Goal: Task Accomplishment & Management: Use online tool/utility

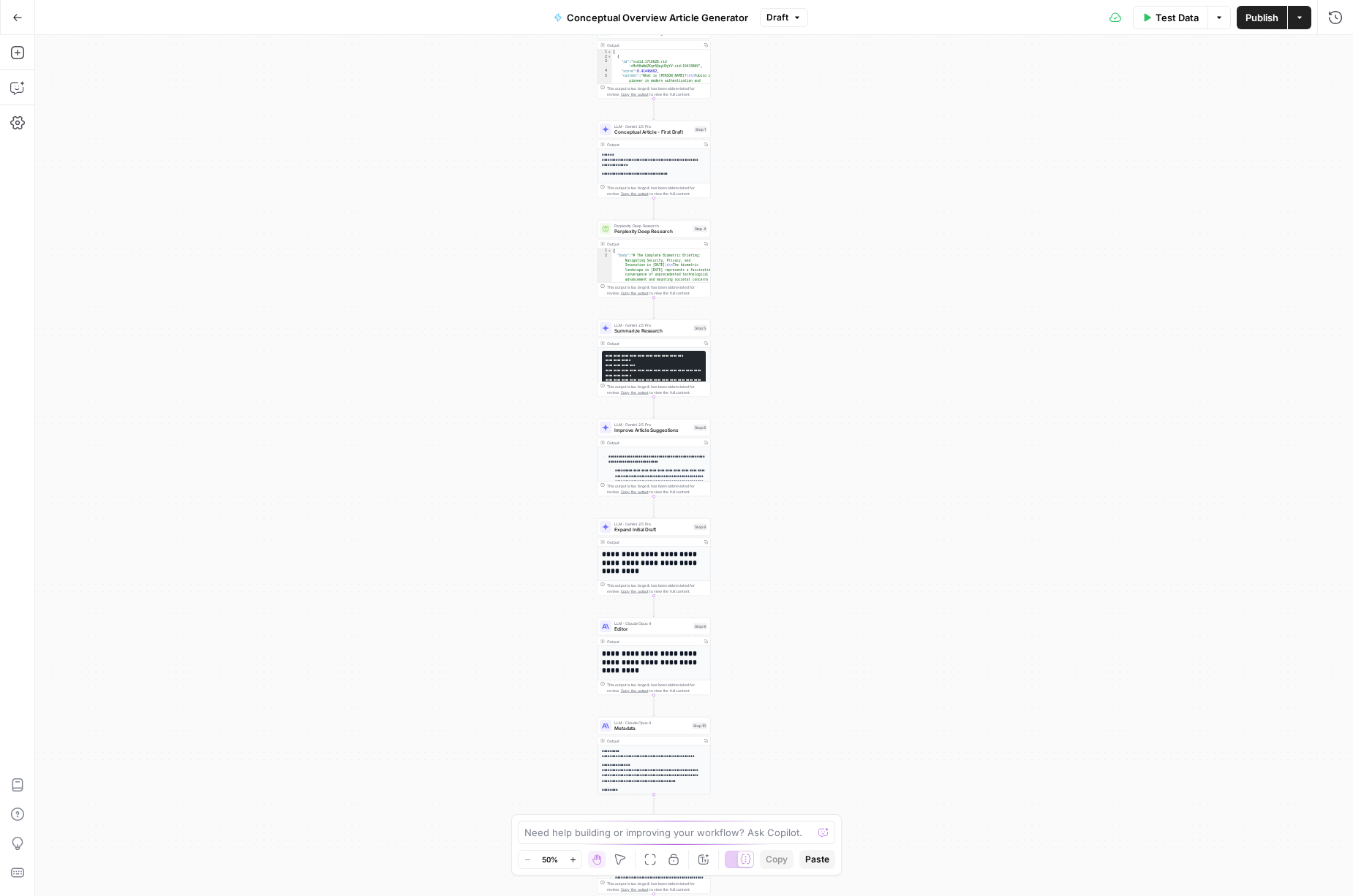
drag, startPoint x: 593, startPoint y: 319, endPoint x: 553, endPoint y: 492, distance: 177.6
click at [553, 492] on div "Workflow Input Settings Inputs Search Knowledge Base Search PM Knowledge Base S…" at bounding box center [694, 466] width 1318 height 861
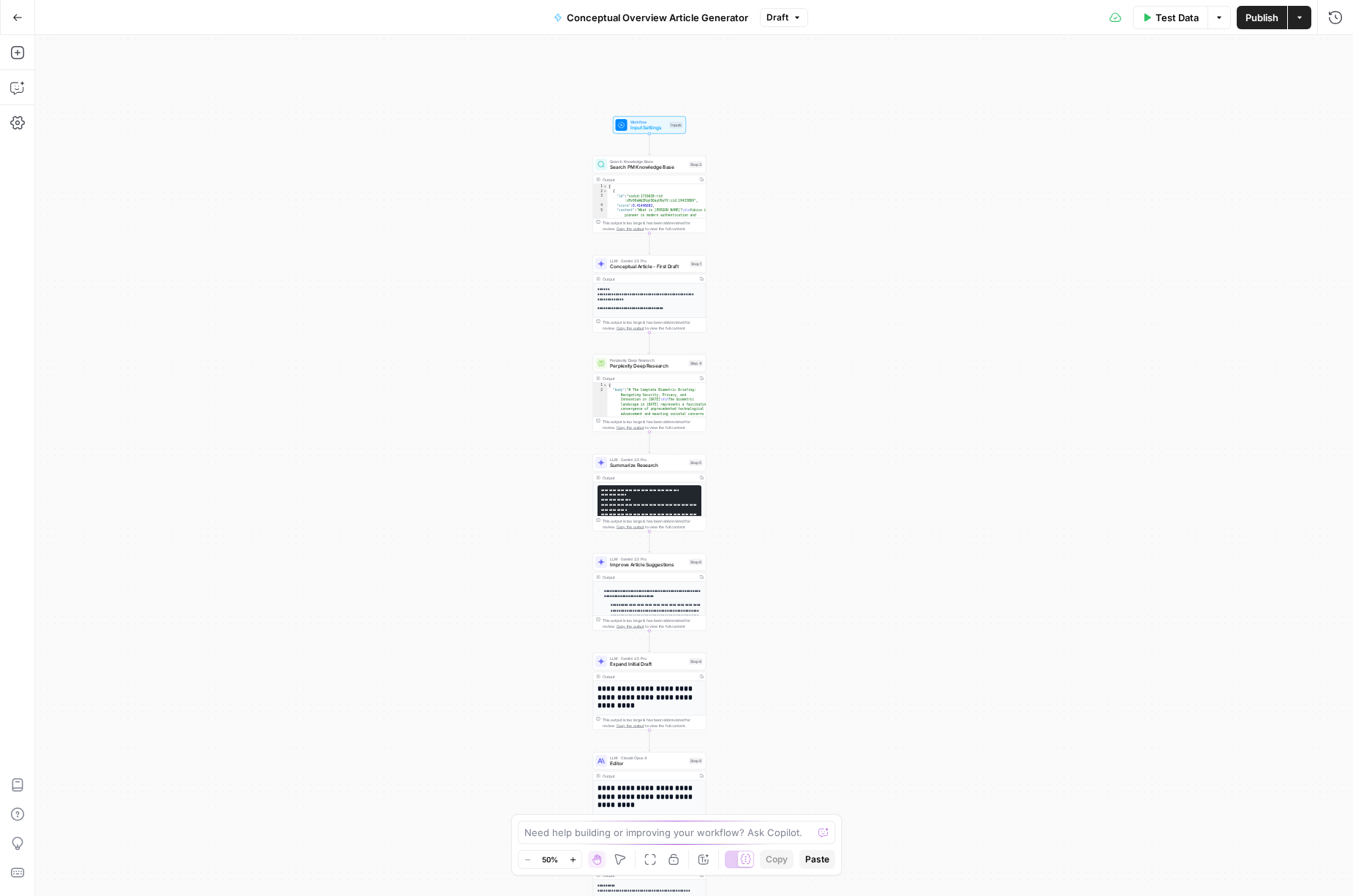
drag, startPoint x: 538, startPoint y: 224, endPoint x: 506, endPoint y: 492, distance: 269.9
click at [509, 496] on div "Workflow Input Settings Inputs Search Knowledge Base Search PM Knowledge Base S…" at bounding box center [694, 466] width 1318 height 861
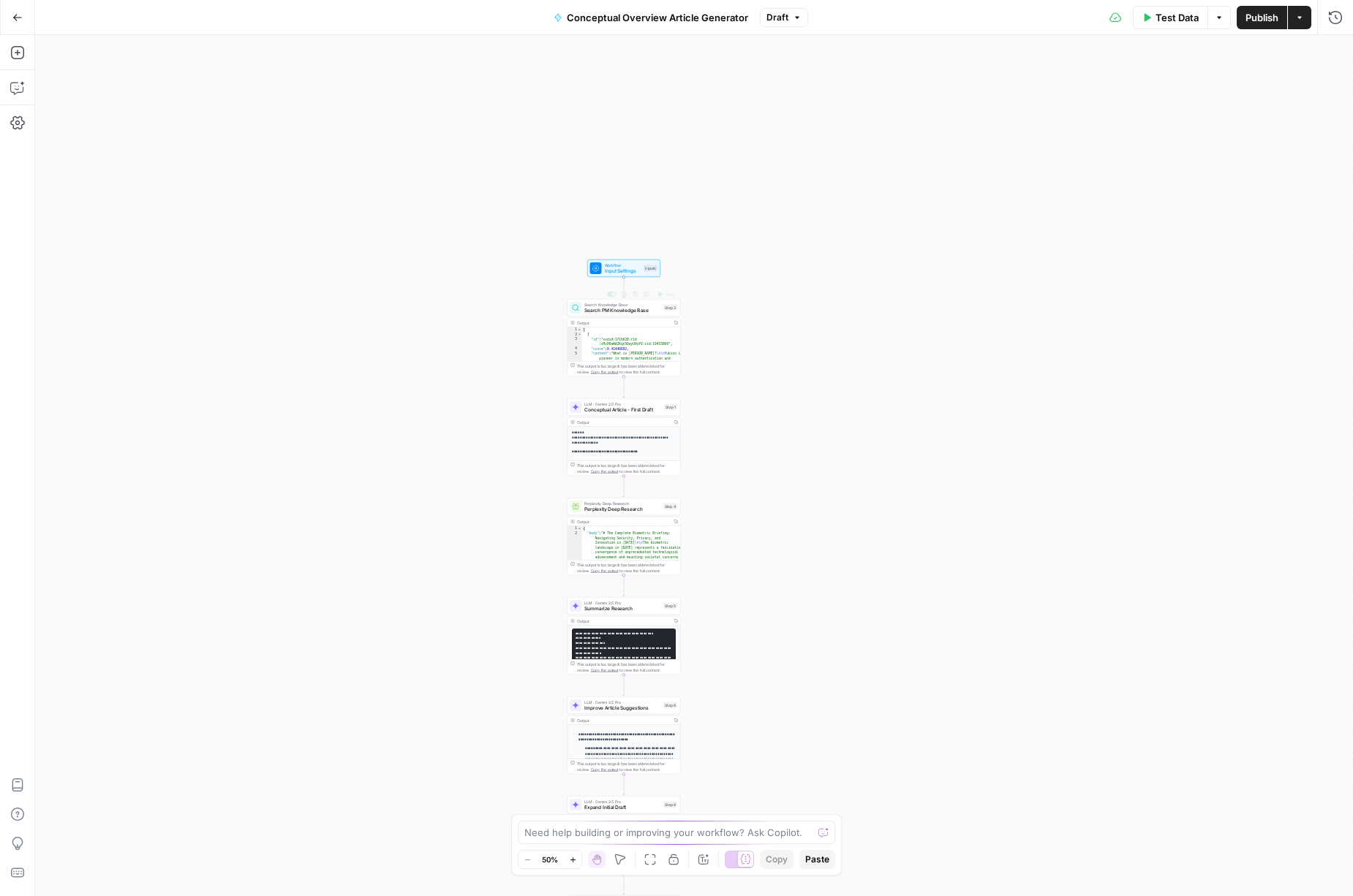
click at [614, 311] on span "Search PM Knowledge Base" at bounding box center [622, 311] width 76 height 8
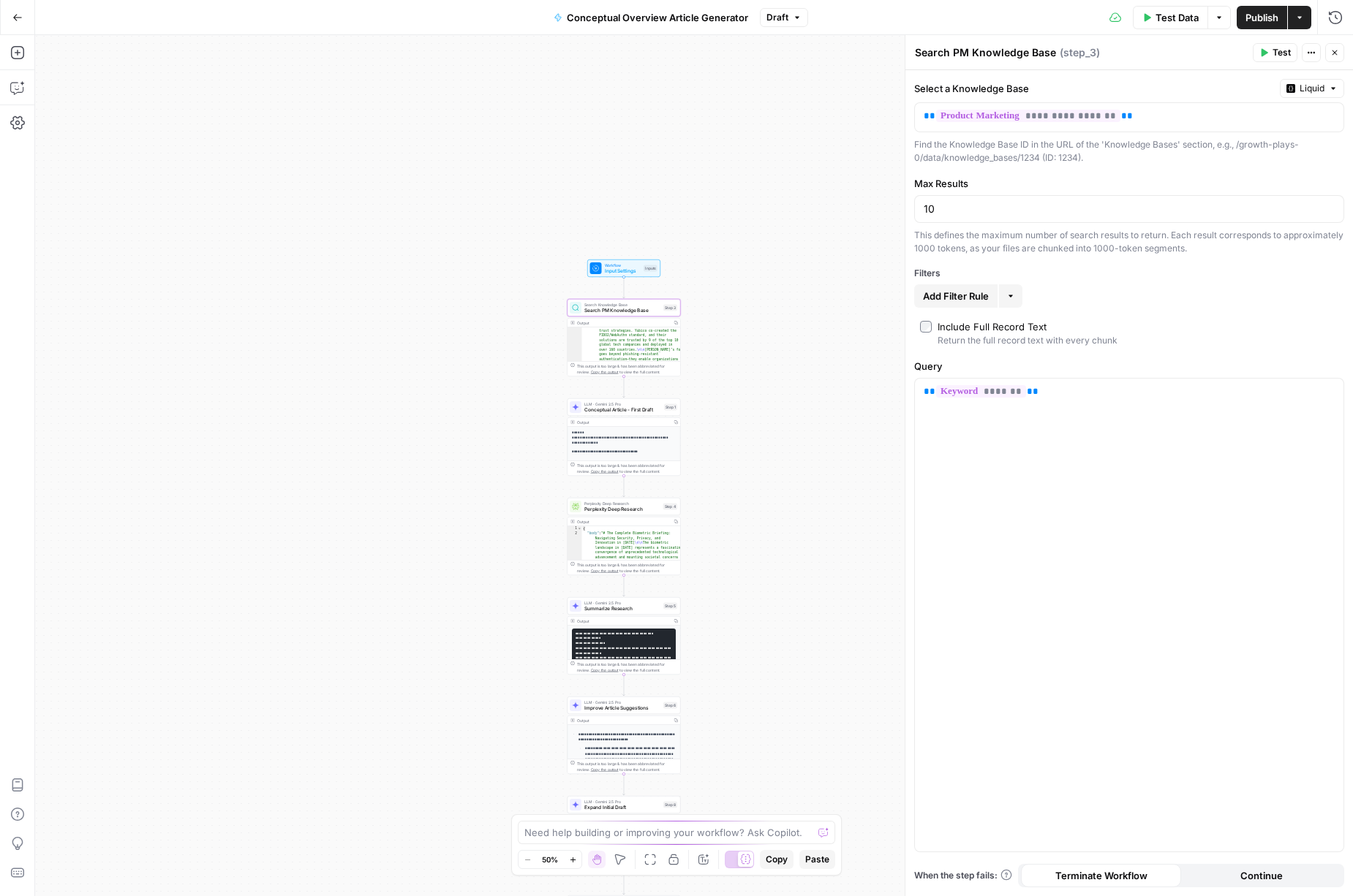
scroll to position [210, 0]
click at [1059, 391] on p "** ******* **" at bounding box center [1129, 391] width 411 height 14
click at [1341, 14] on icon "button" at bounding box center [1335, 17] width 13 height 13
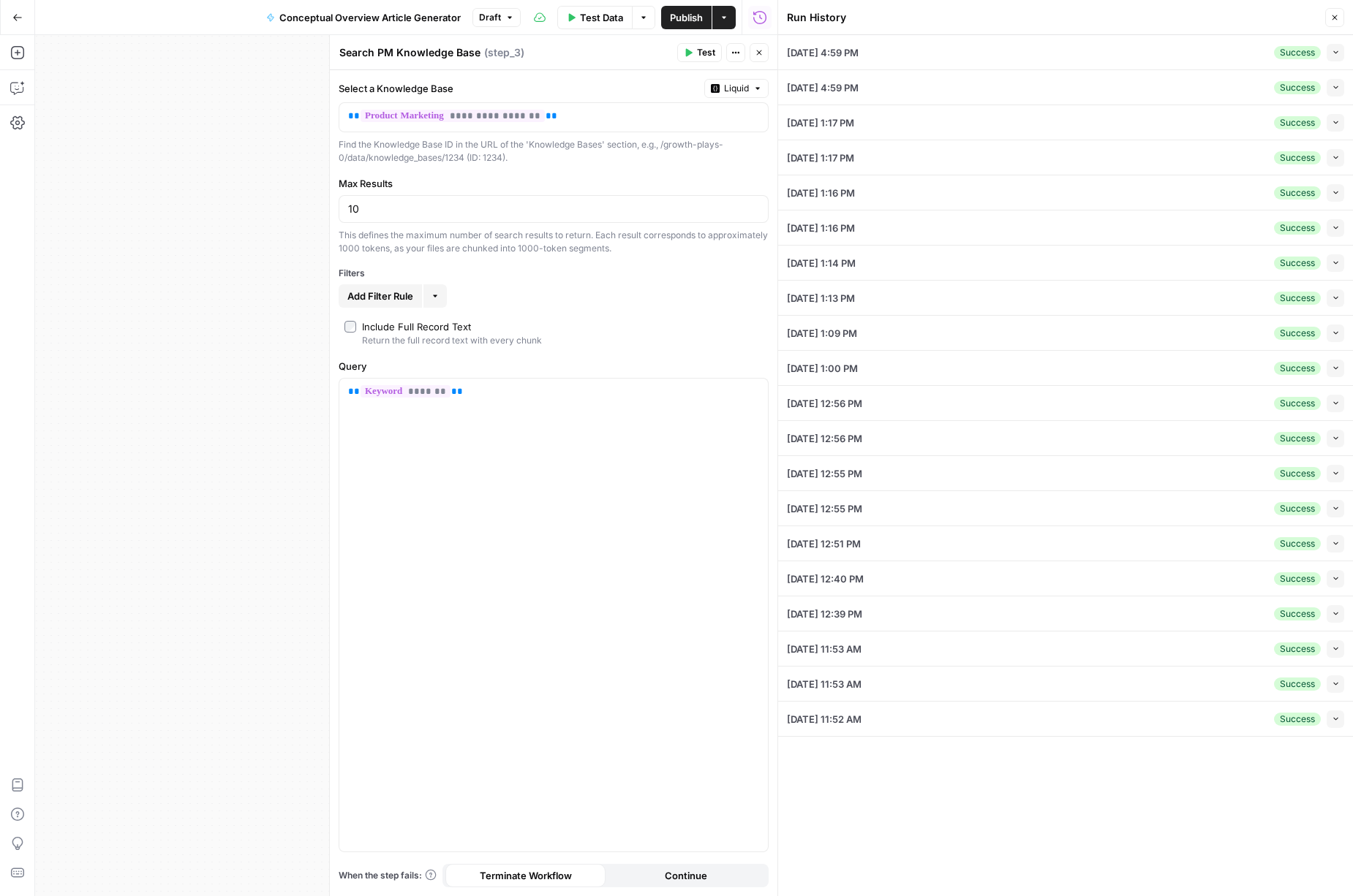
click at [922, 51] on div "10/06/25 at 4:59 PM Success Collapse" at bounding box center [1065, 53] width 558 height 35
click at [1336, 52] on icon "button" at bounding box center [1336, 52] width 8 height 8
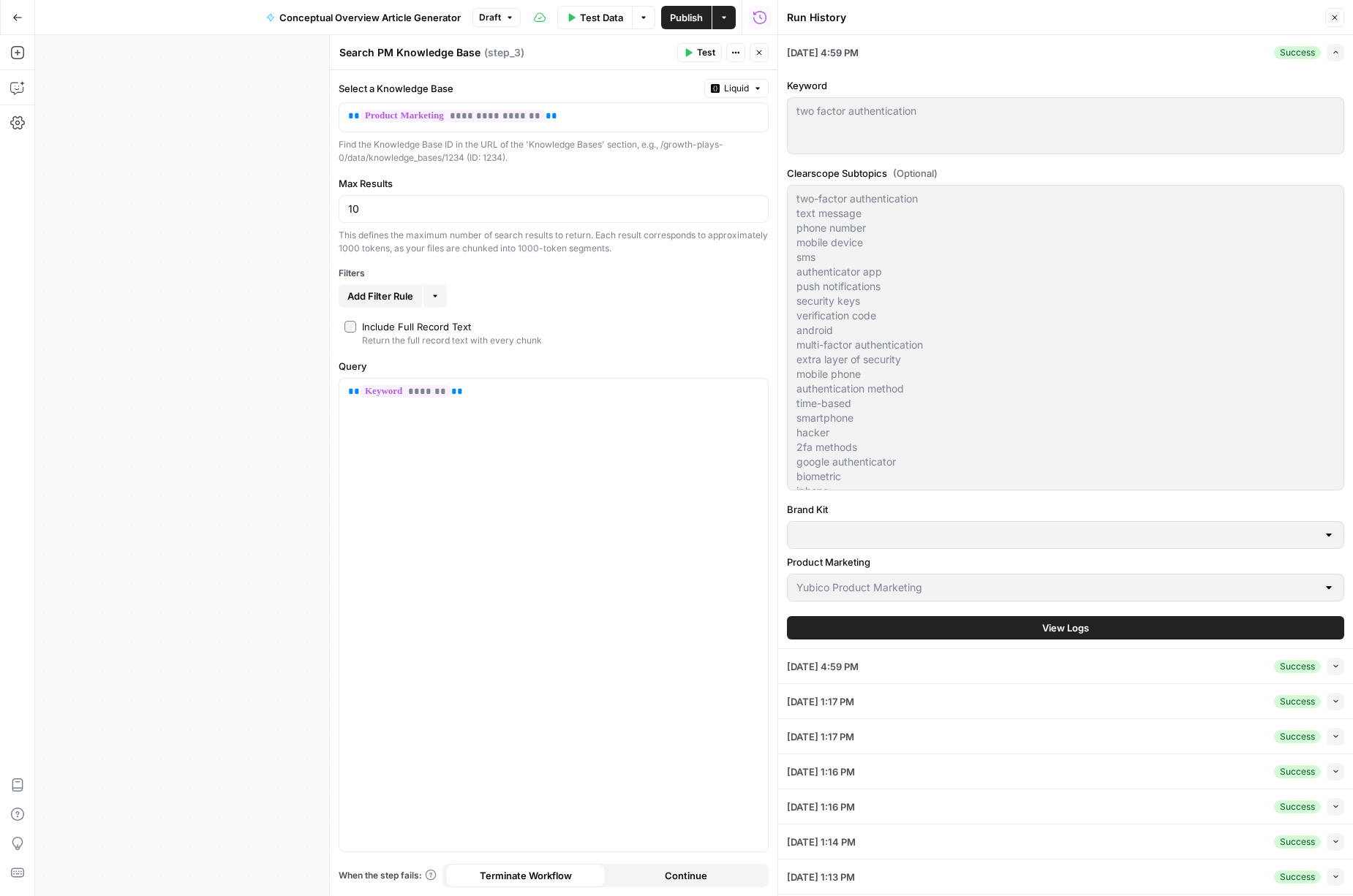
type input "Yubico"
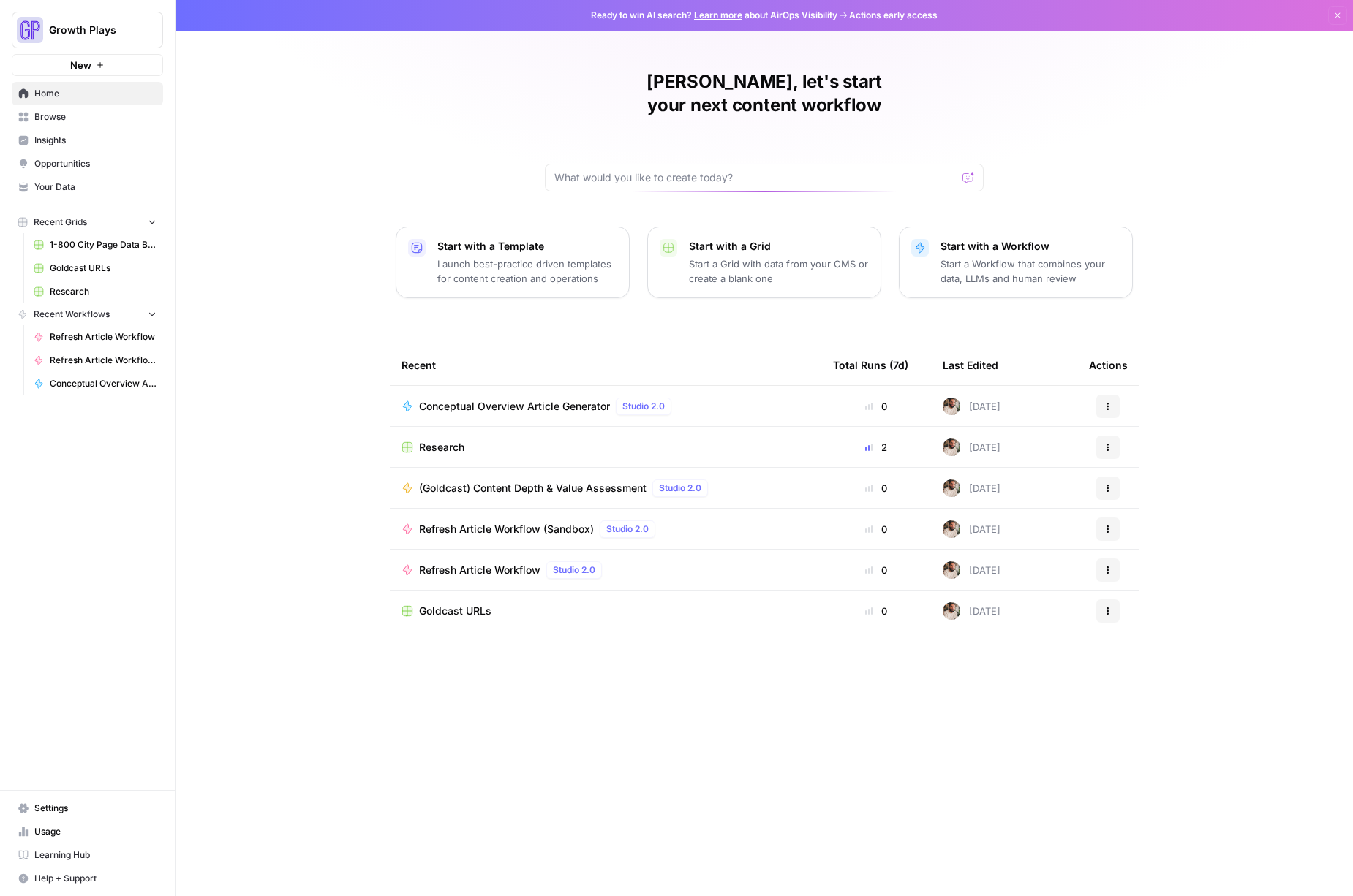
click at [74, 186] on span "Your Data" at bounding box center [96, 186] width 122 height 13
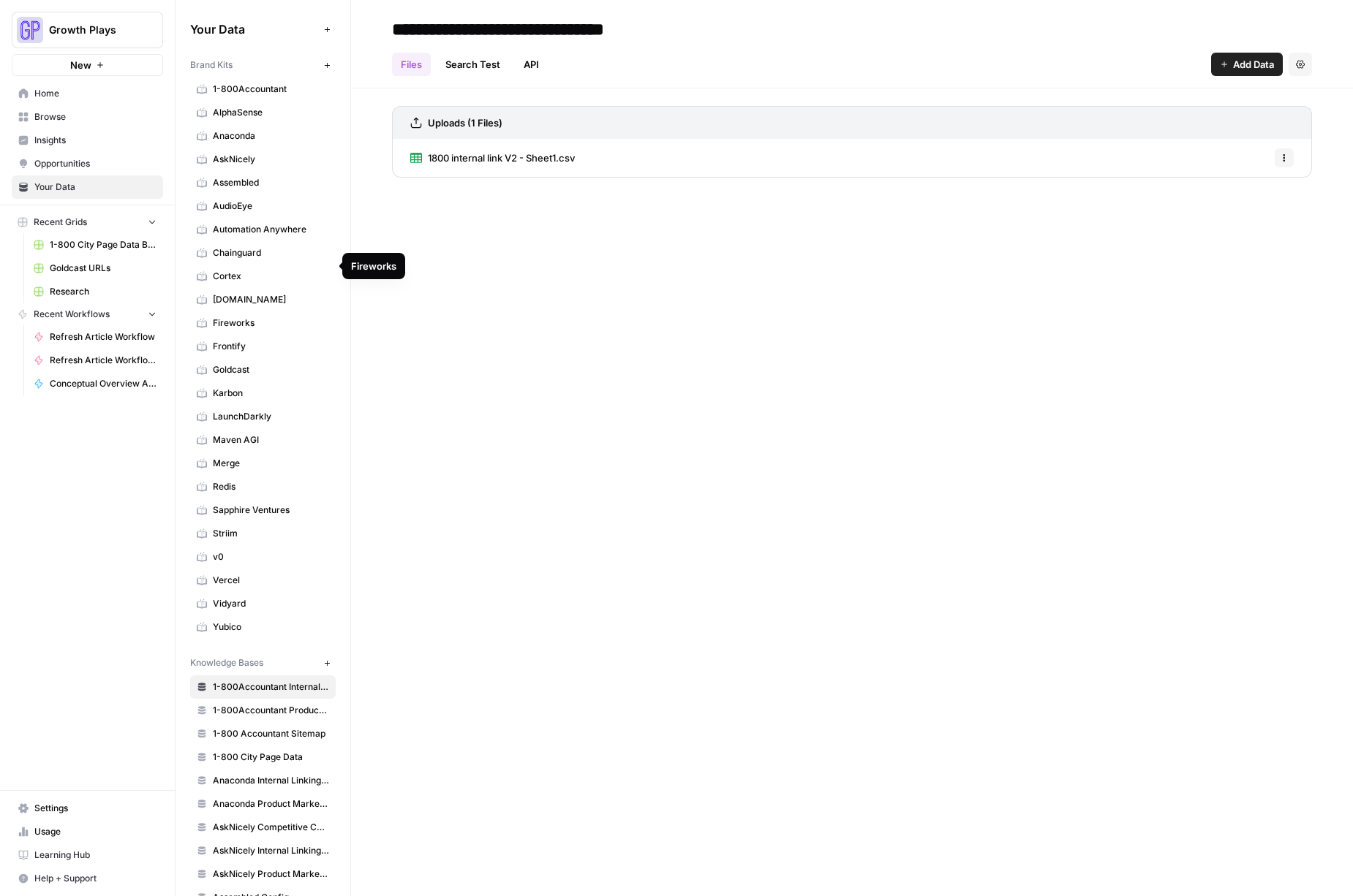
scroll to position [943, 0]
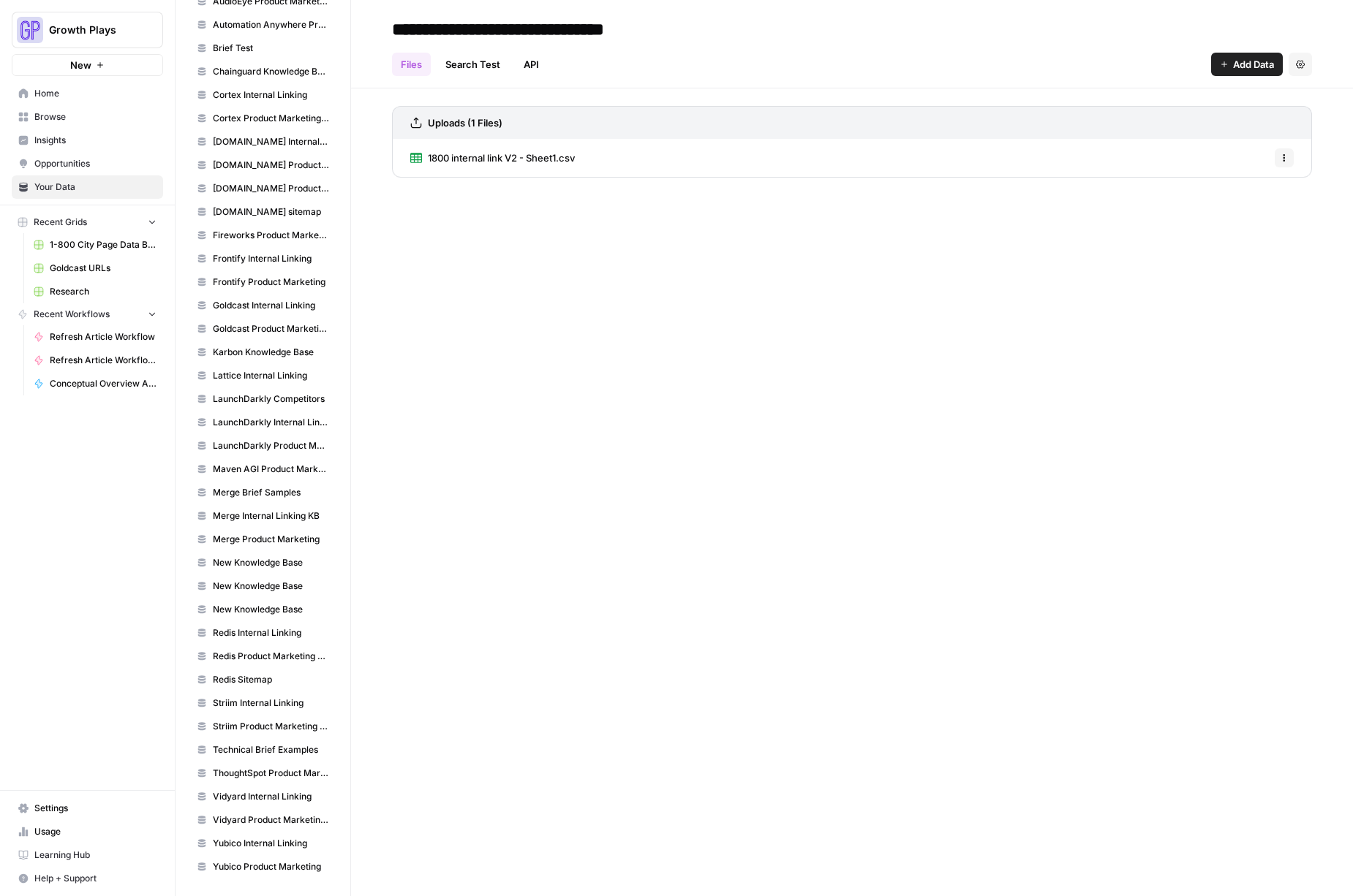
click at [247, 873] on link "Yubico Product Marketing" at bounding box center [263, 867] width 146 height 23
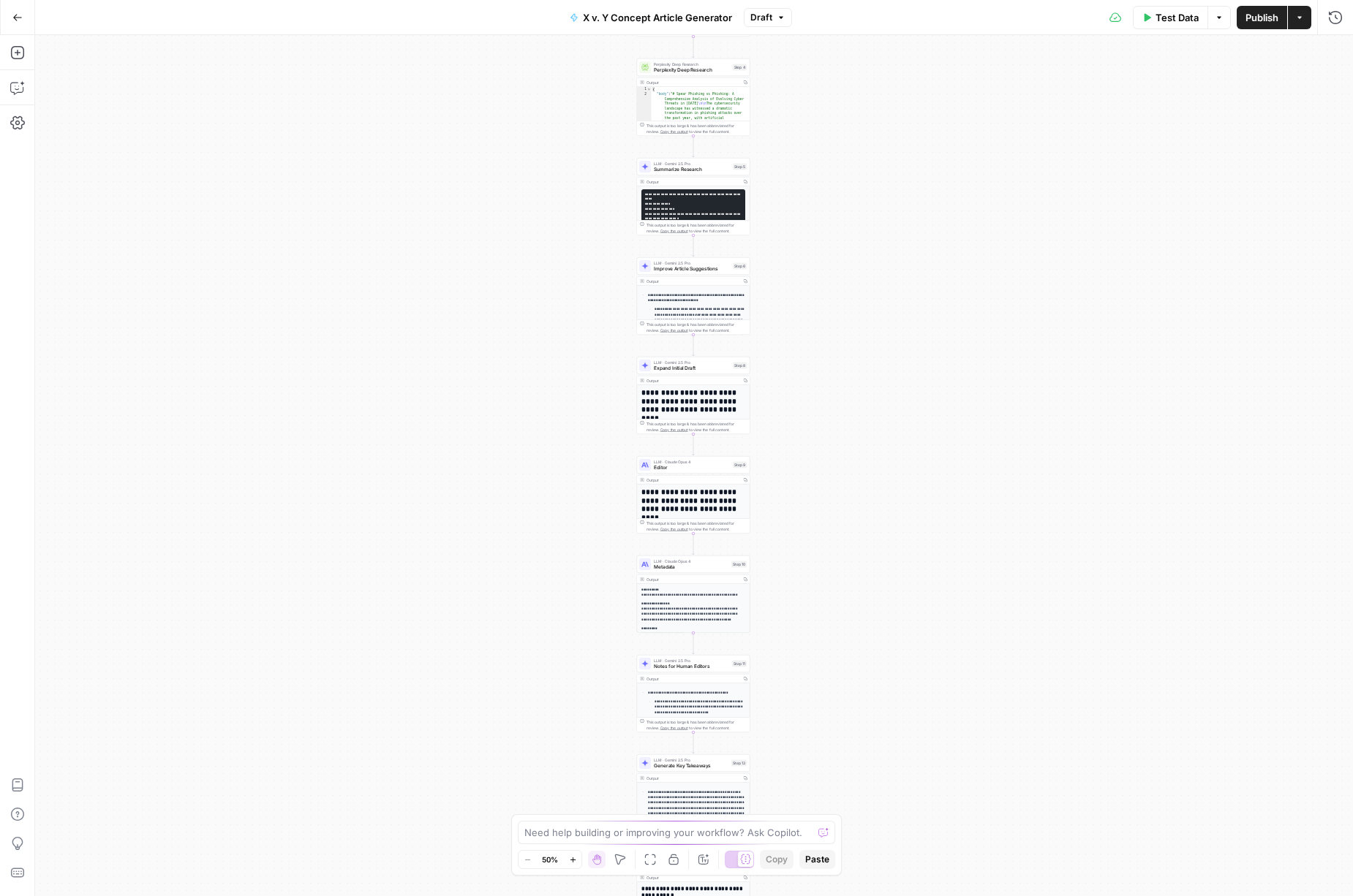
drag, startPoint x: 863, startPoint y: 152, endPoint x: 862, endPoint y: 287, distance: 135.0
click at [862, 284] on div "Workflow Input Settings Inputs Search Knowledge Base Search PM Knowledge Base S…" at bounding box center [694, 466] width 1318 height 861
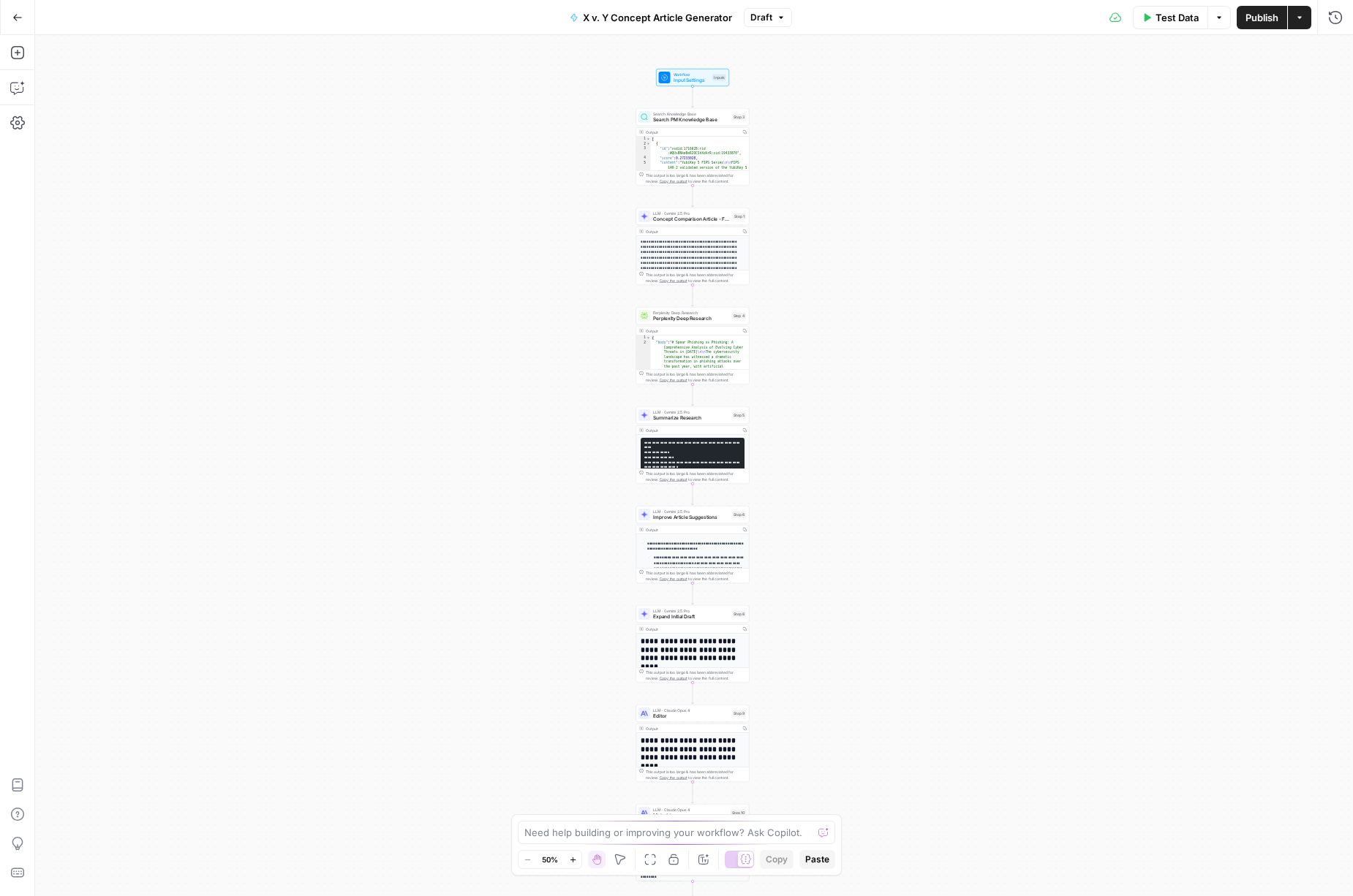
drag, startPoint x: 836, startPoint y: 130, endPoint x: 835, endPoint y: 251, distance: 121.0
click at [836, 261] on div "Workflow Input Settings Inputs Search Knowledge Base Search PM Knowledge Base S…" at bounding box center [694, 466] width 1318 height 861
drag, startPoint x: 821, startPoint y: 157, endPoint x: 811, endPoint y: 156, distance: 10.0
click at [819, 155] on div "Workflow Input Settings Inputs Search Knowledge Base Search PM Knowledge Base S…" at bounding box center [694, 466] width 1318 height 861
click at [678, 119] on span "Search PM Knowledge Base" at bounding box center [689, 121] width 76 height 8
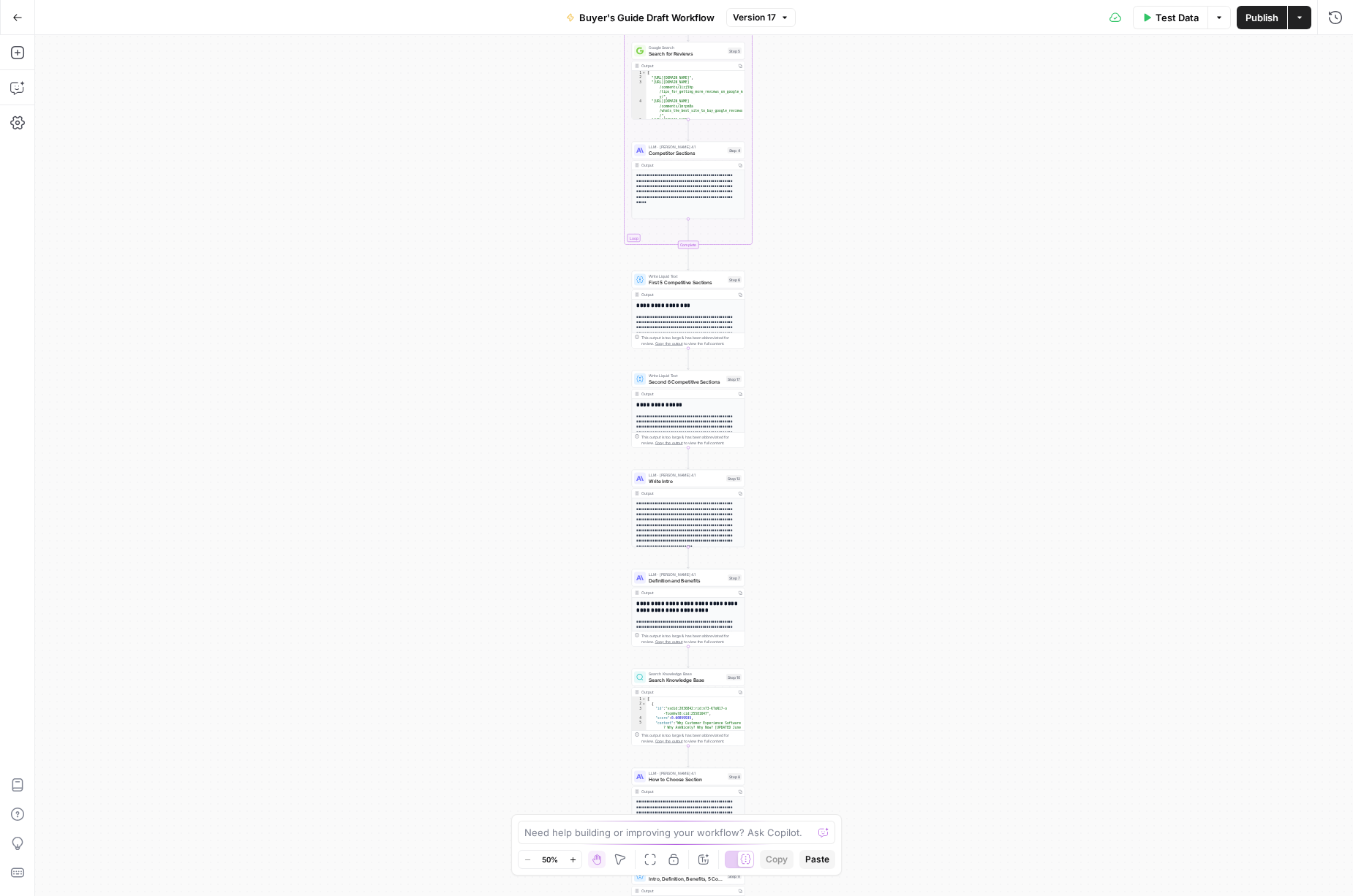
drag, startPoint x: 913, startPoint y: 189, endPoint x: 906, endPoint y: 345, distance: 156.2
click at [907, 345] on div "Workflow Input Settings Inputs Loop Iteration Iteration Step 1 Output Copy 1 2 …" at bounding box center [694, 466] width 1318 height 861
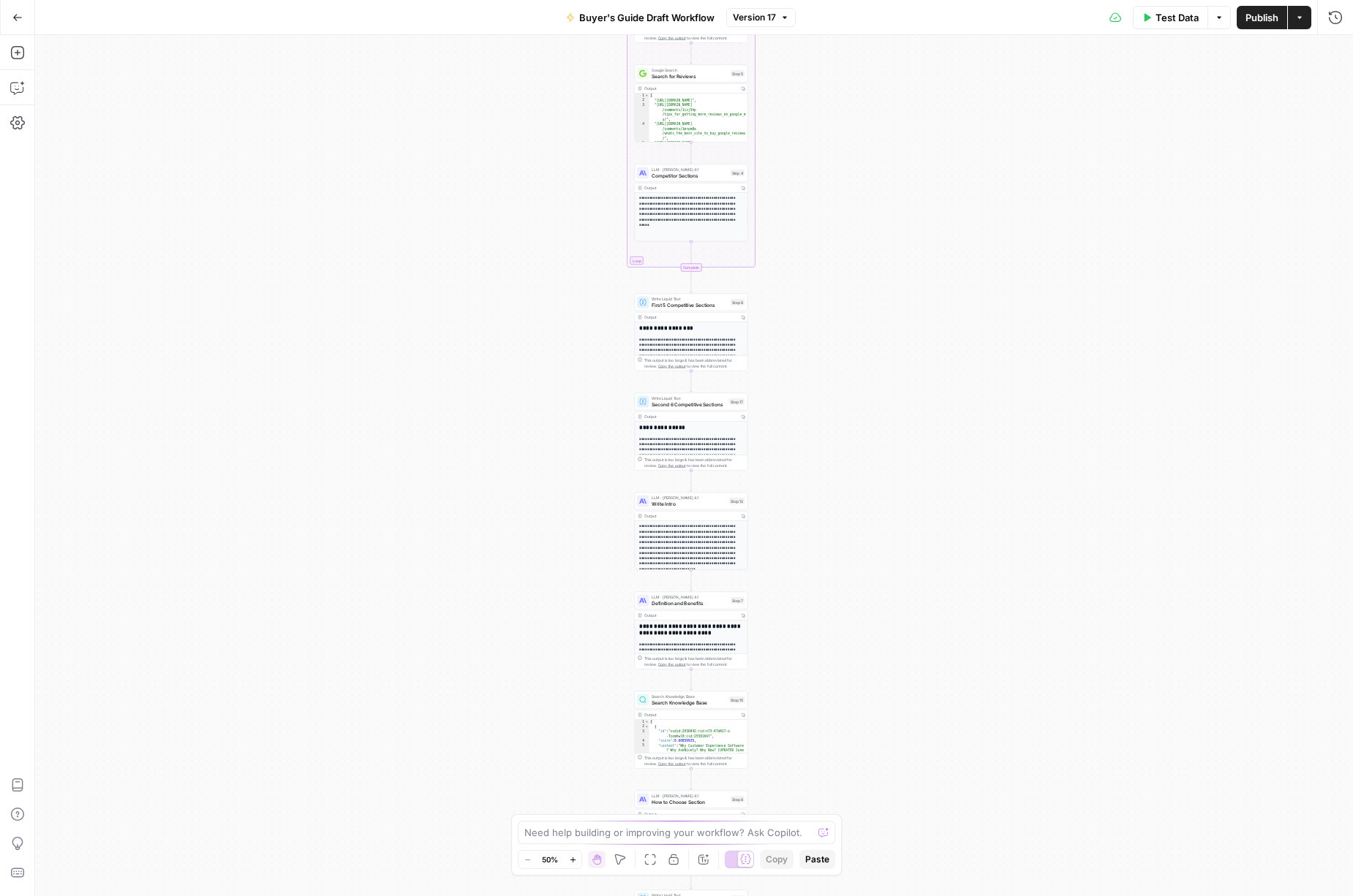
drag, startPoint x: 890, startPoint y: 330, endPoint x: 891, endPoint y: 412, distance: 82.0
click at [891, 412] on div "Workflow Input Settings Inputs Loop Iteration Iteration Step 1 Output Copy 1 2 …" at bounding box center [694, 466] width 1318 height 861
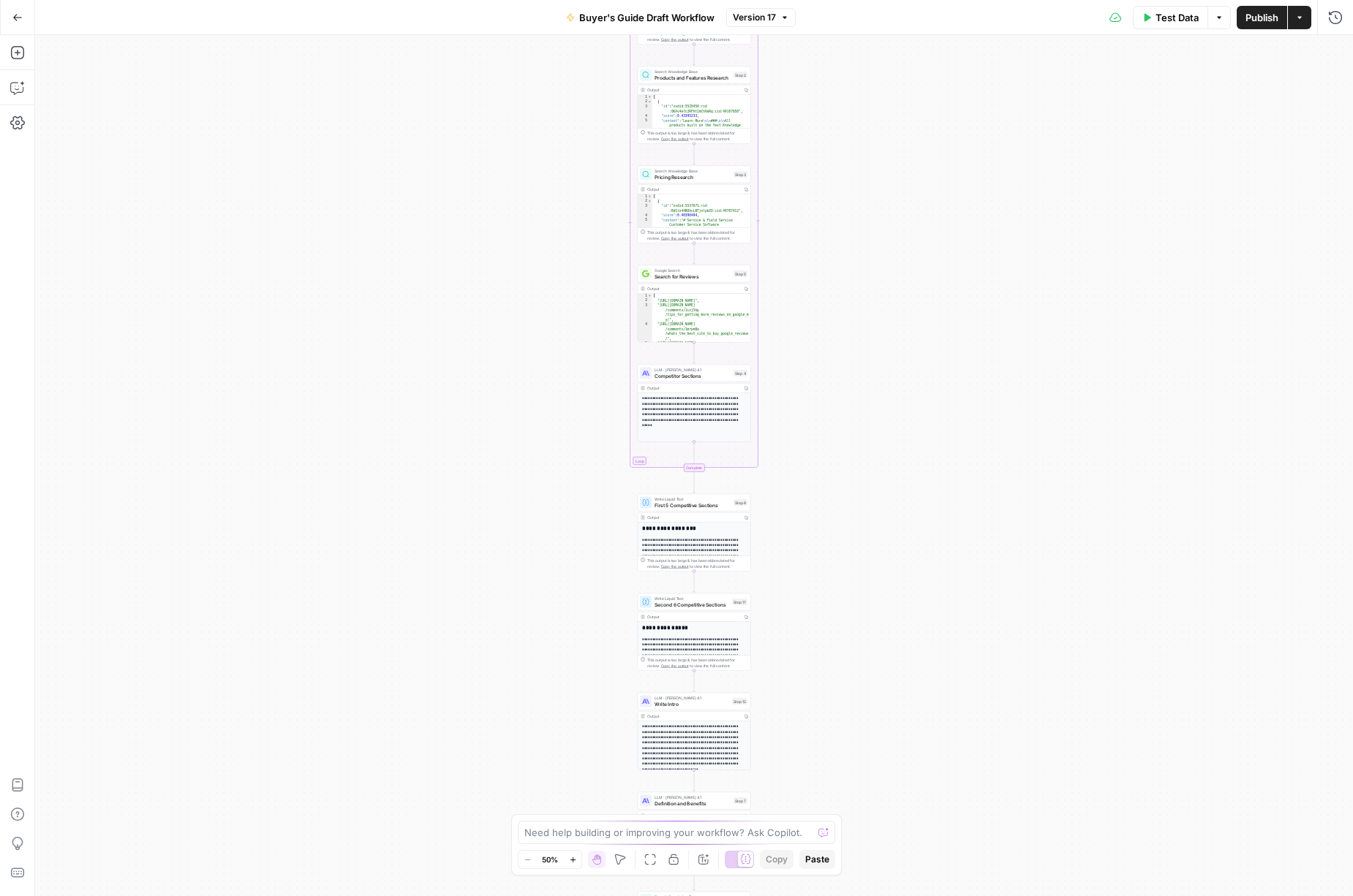
drag, startPoint x: 843, startPoint y: 241, endPoint x: 847, endPoint y: 381, distance: 140.1
click at [847, 381] on div "Workflow Input Settings Inputs Loop Iteration Iteration Step 1 Output Copy 1 2 …" at bounding box center [694, 466] width 1318 height 861
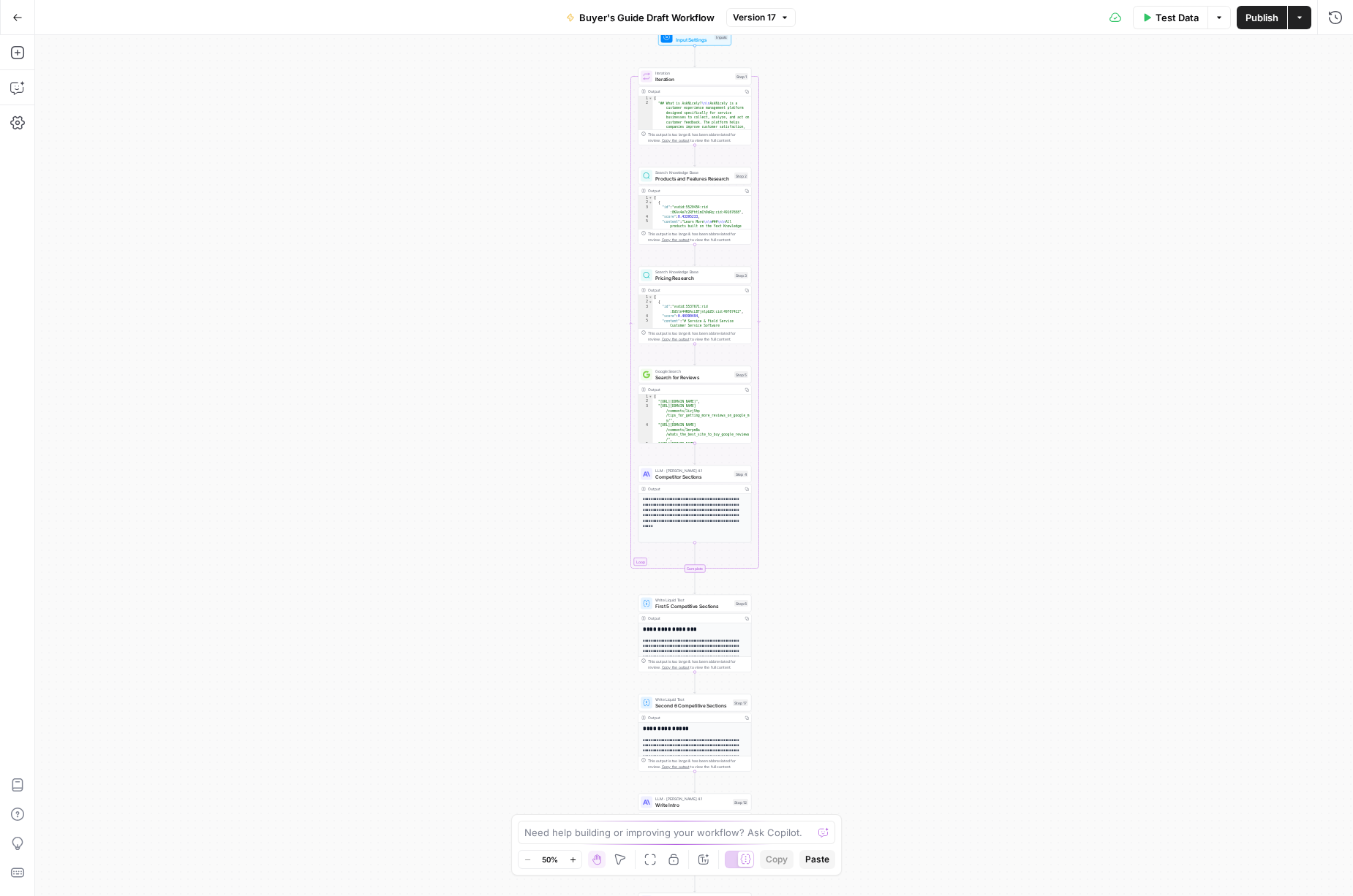
drag, startPoint x: 836, startPoint y: 261, endPoint x: 836, endPoint y: 382, distance: 121.0
click at [838, 391] on div "Workflow Input Settings Inputs Loop Iteration Iteration Step 1 Output Copy 1 2 …" at bounding box center [694, 466] width 1318 height 861
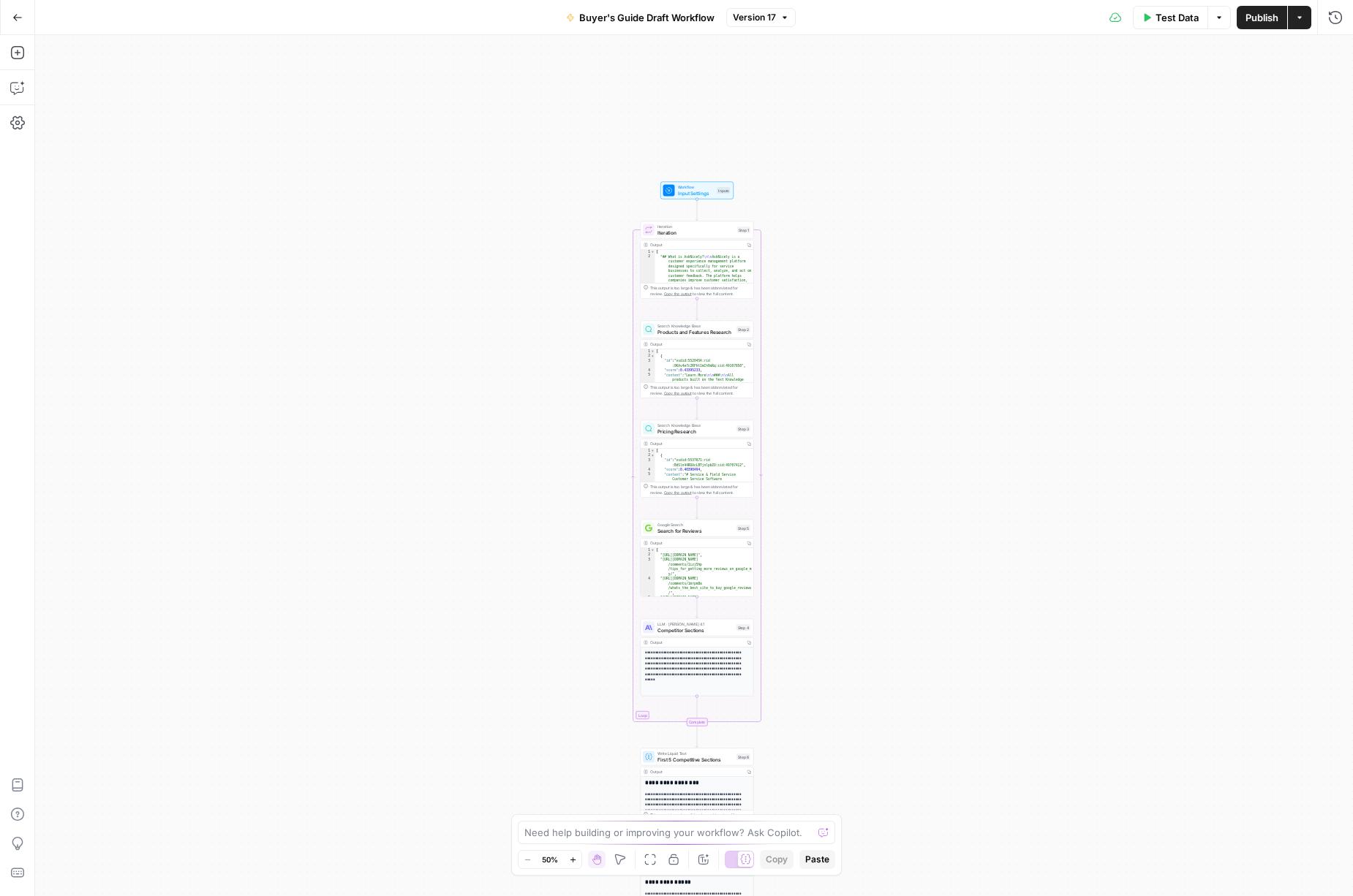
drag, startPoint x: 835, startPoint y: 234, endPoint x: 835, endPoint y: 355, distance: 121.0
click at [835, 355] on div "Workflow Input Settings Inputs Loop Iteration Iteration Step 1 Output Copy 1 2 …" at bounding box center [694, 466] width 1318 height 861
click at [698, 330] on span "Products and Features Research" at bounding box center [695, 332] width 76 height 8
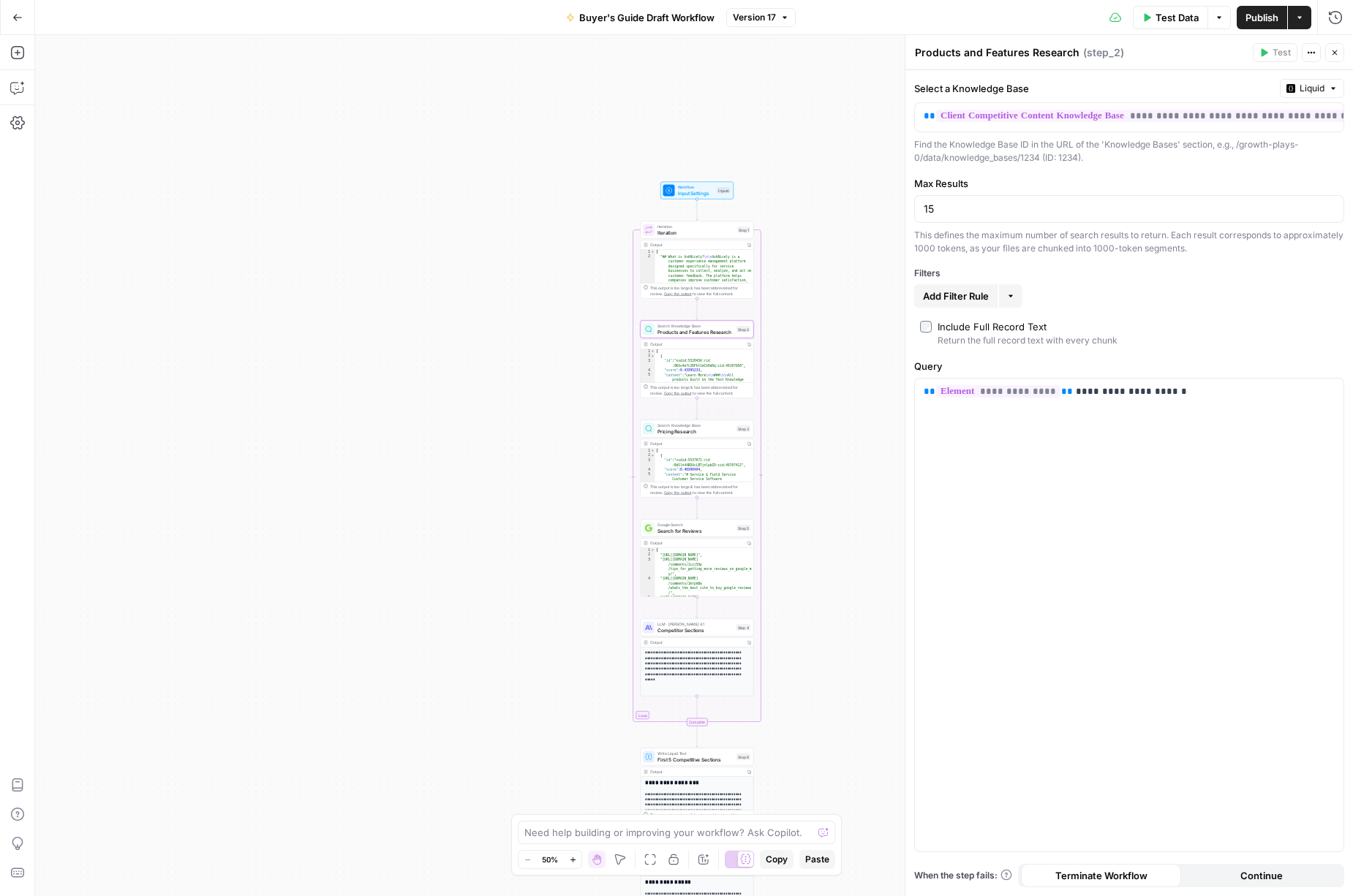
click at [672, 431] on span "Pricing Research" at bounding box center [695, 431] width 76 height 8
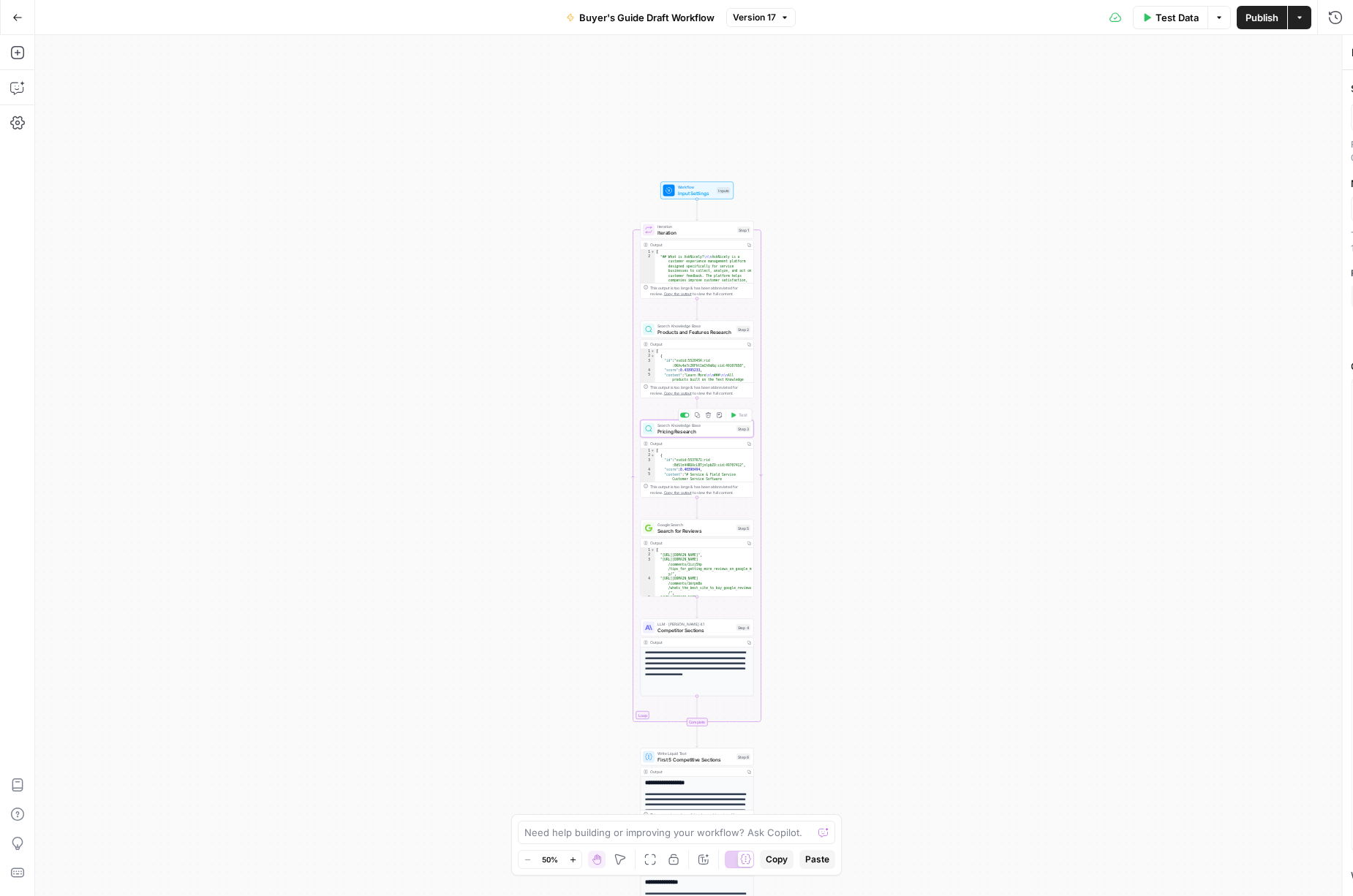
type textarea "Pricing Research"
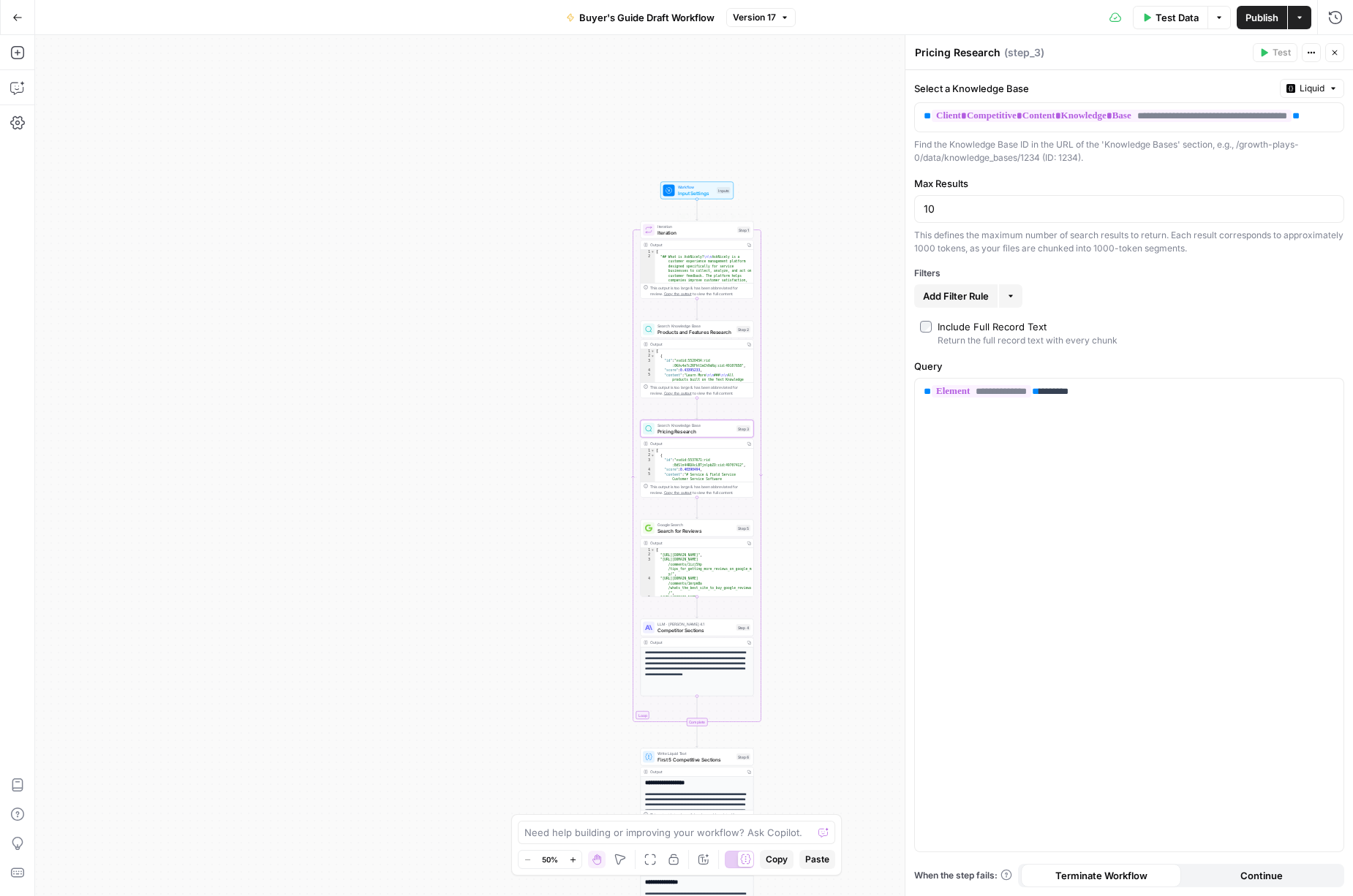
click at [683, 233] on span "Iteration" at bounding box center [696, 232] width 77 height 8
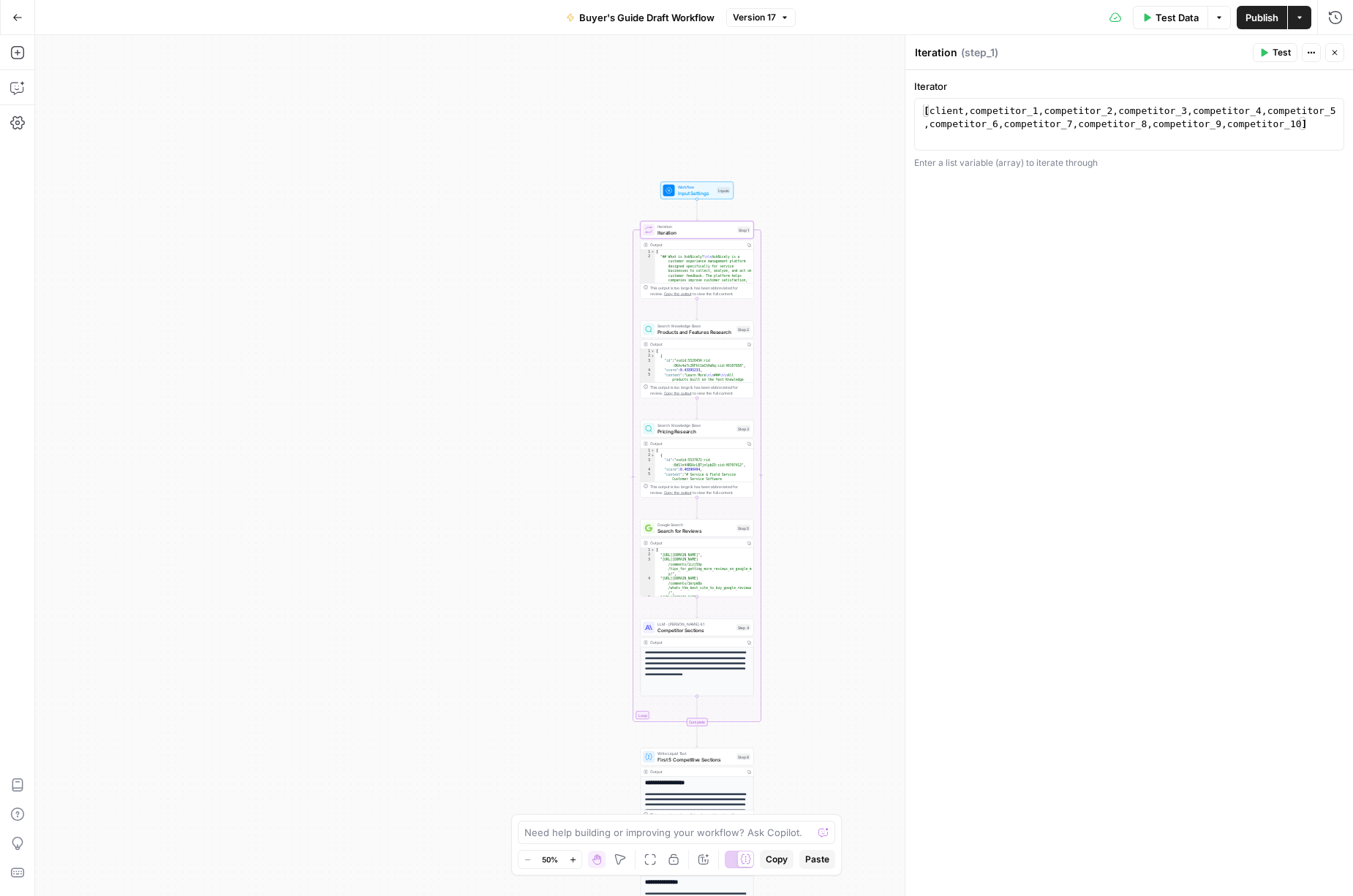
type textarea "*"
click at [713, 455] on div "[ { "id" : "vsdid:5537671:rid :BdSln44RDAcLBTjnlpbZO:cid:49707412" , "score" : …" at bounding box center [704, 751] width 99 height 605
click at [691, 336] on div "Search Knowledge Base Products and Features Research Step 2 Copy step Delete st…" at bounding box center [697, 330] width 113 height 17
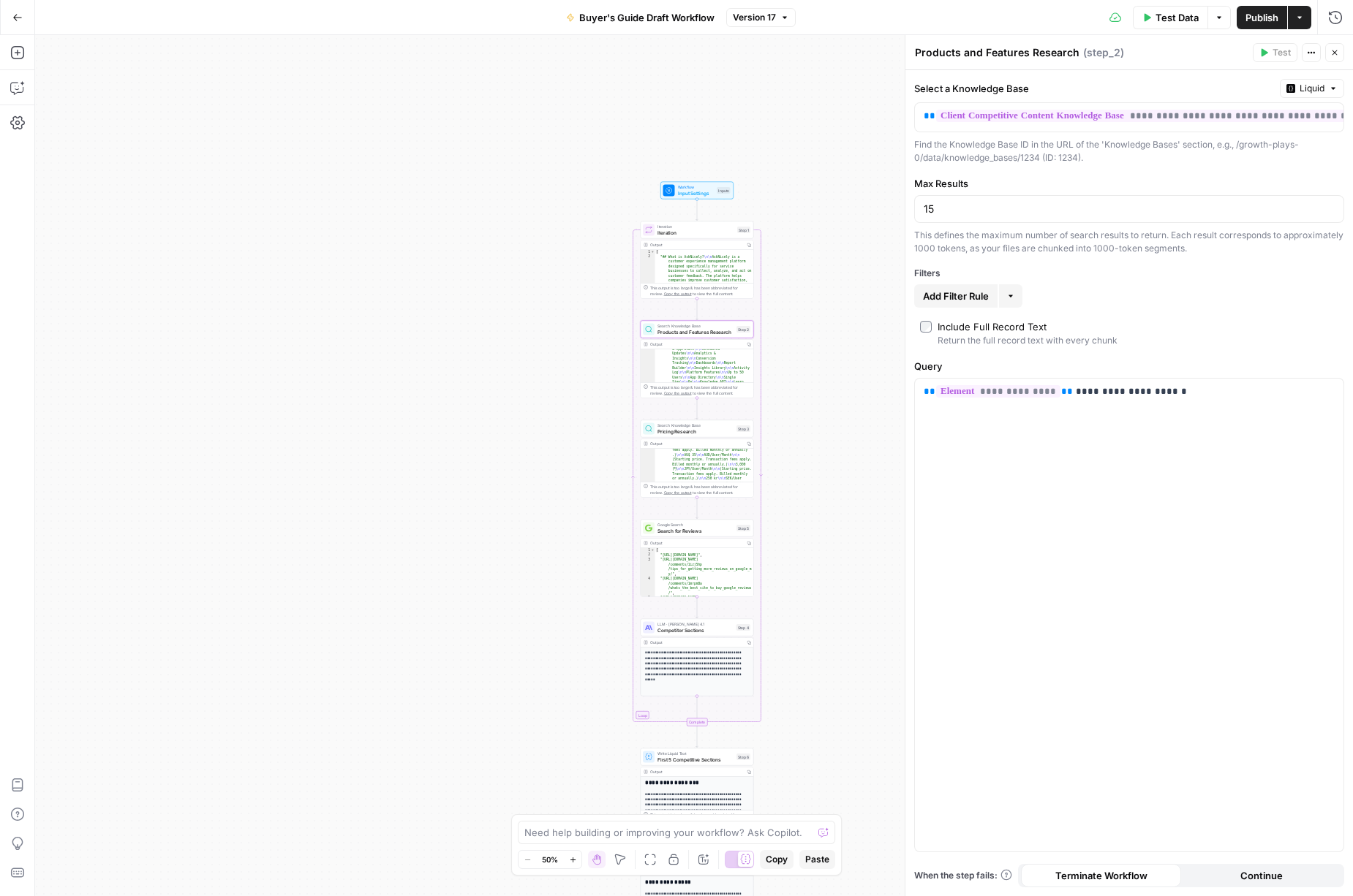
scroll to position [179, 0]
click at [1344, 12] on button "Run History" at bounding box center [1335, 17] width 23 height 23
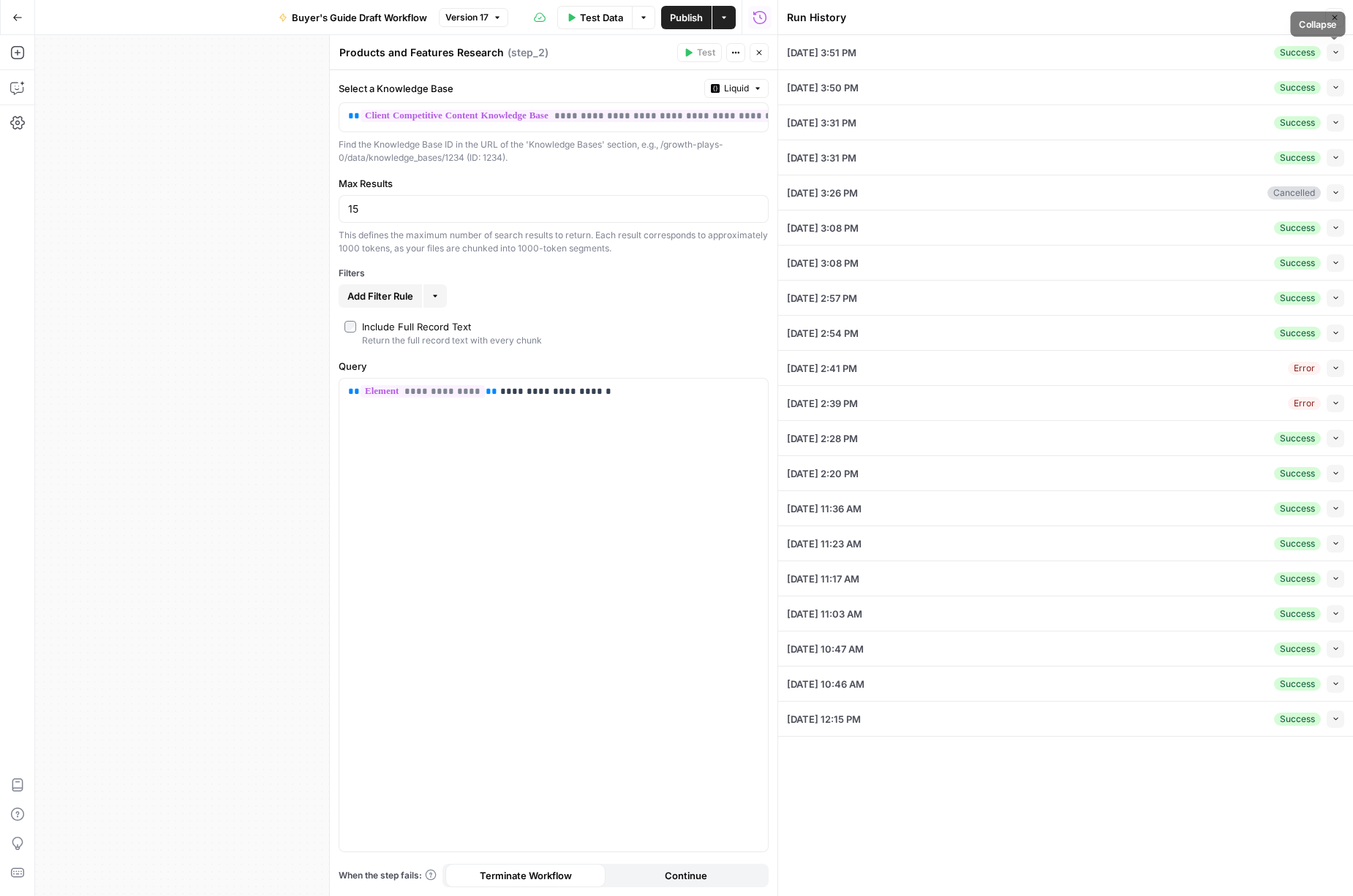
click at [1332, 50] on icon "button" at bounding box center [1336, 52] width 8 height 8
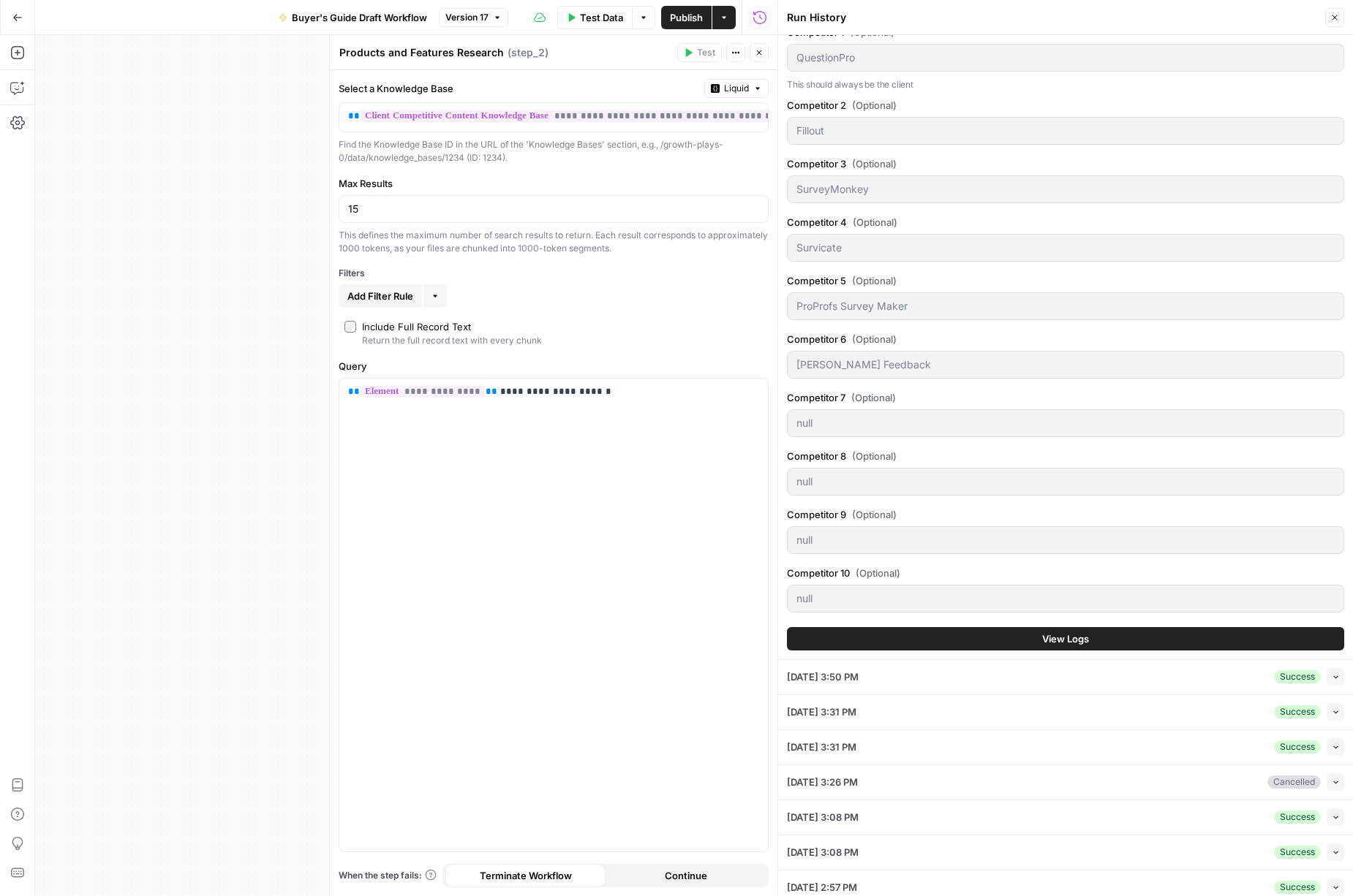
scroll to position [747, 0]
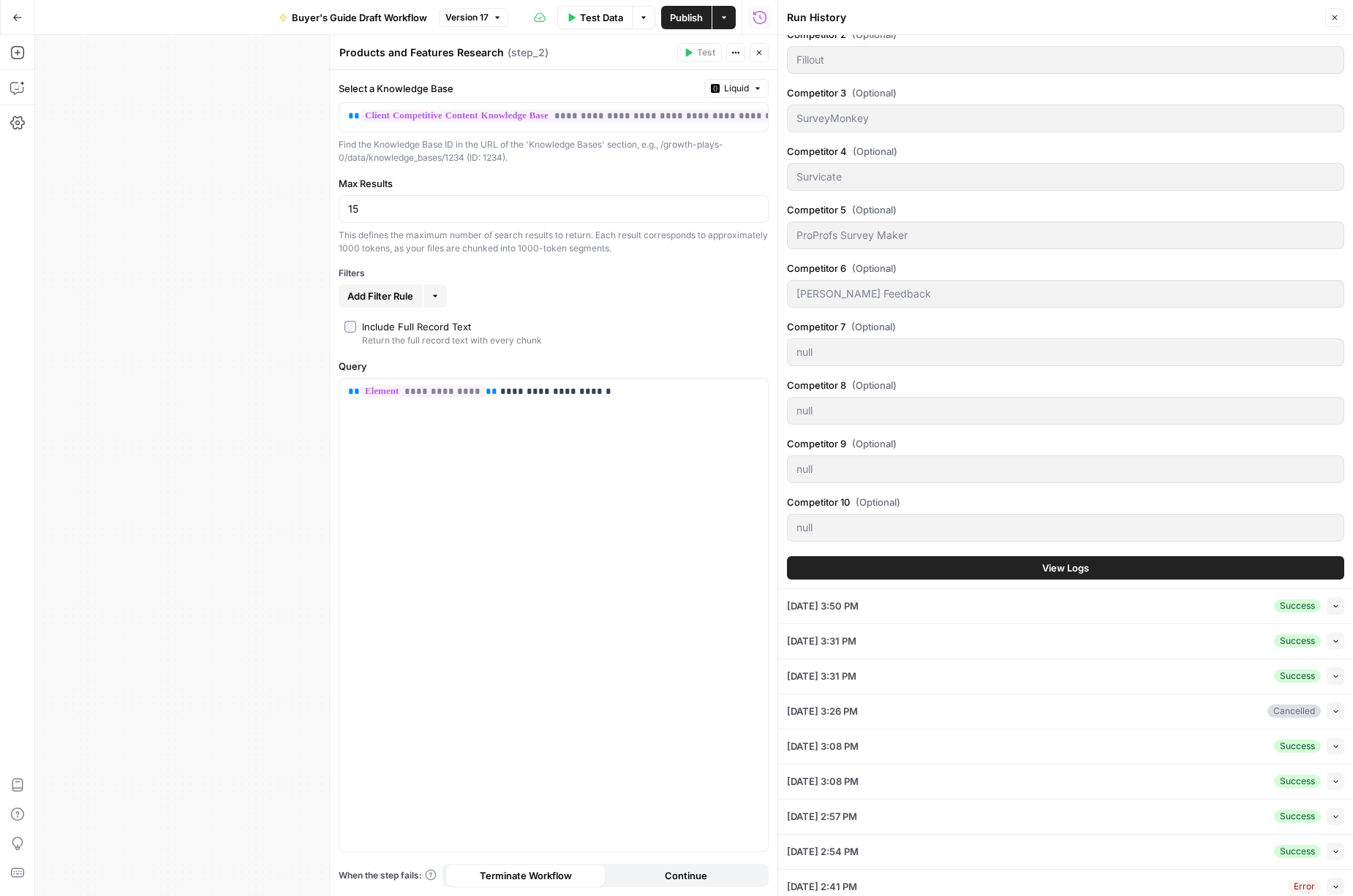
click at [1069, 567] on span "View Logs" at bounding box center [1065, 567] width 47 height 14
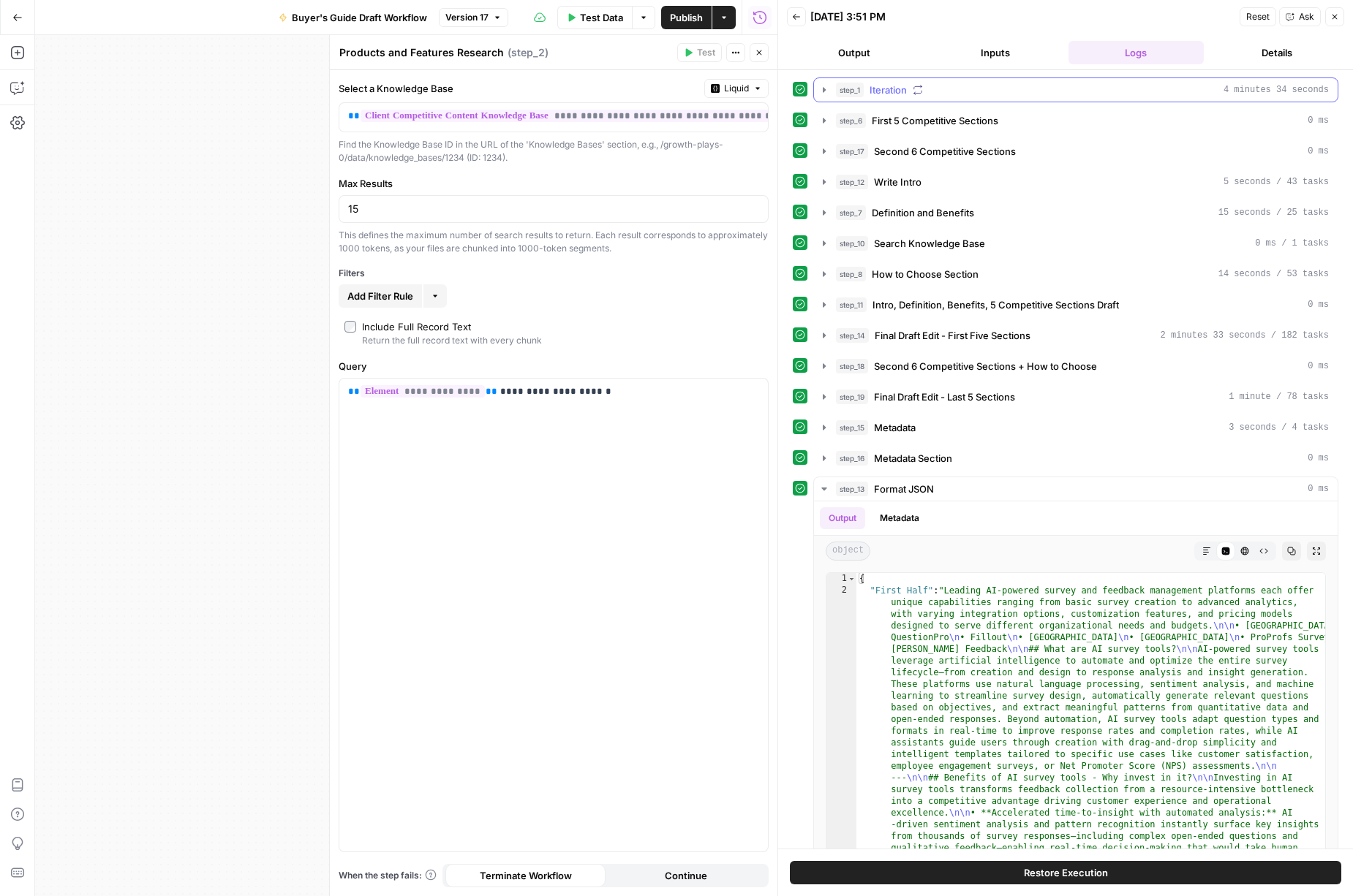
click at [825, 89] on icon "button" at bounding box center [824, 89] width 3 height 5
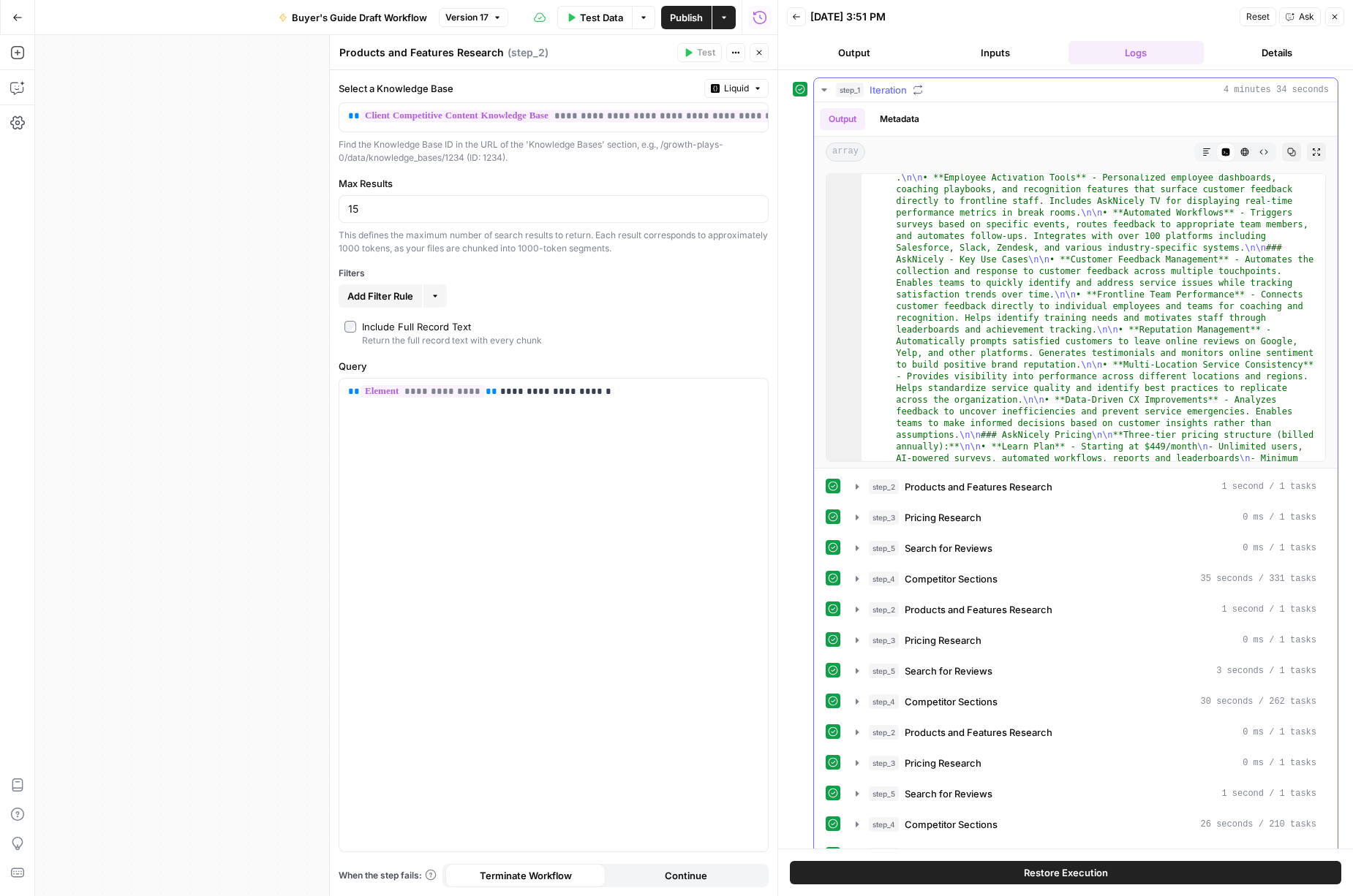
scroll to position [224, 0]
click at [1241, 152] on icon "button" at bounding box center [1245, 152] width 9 height 9
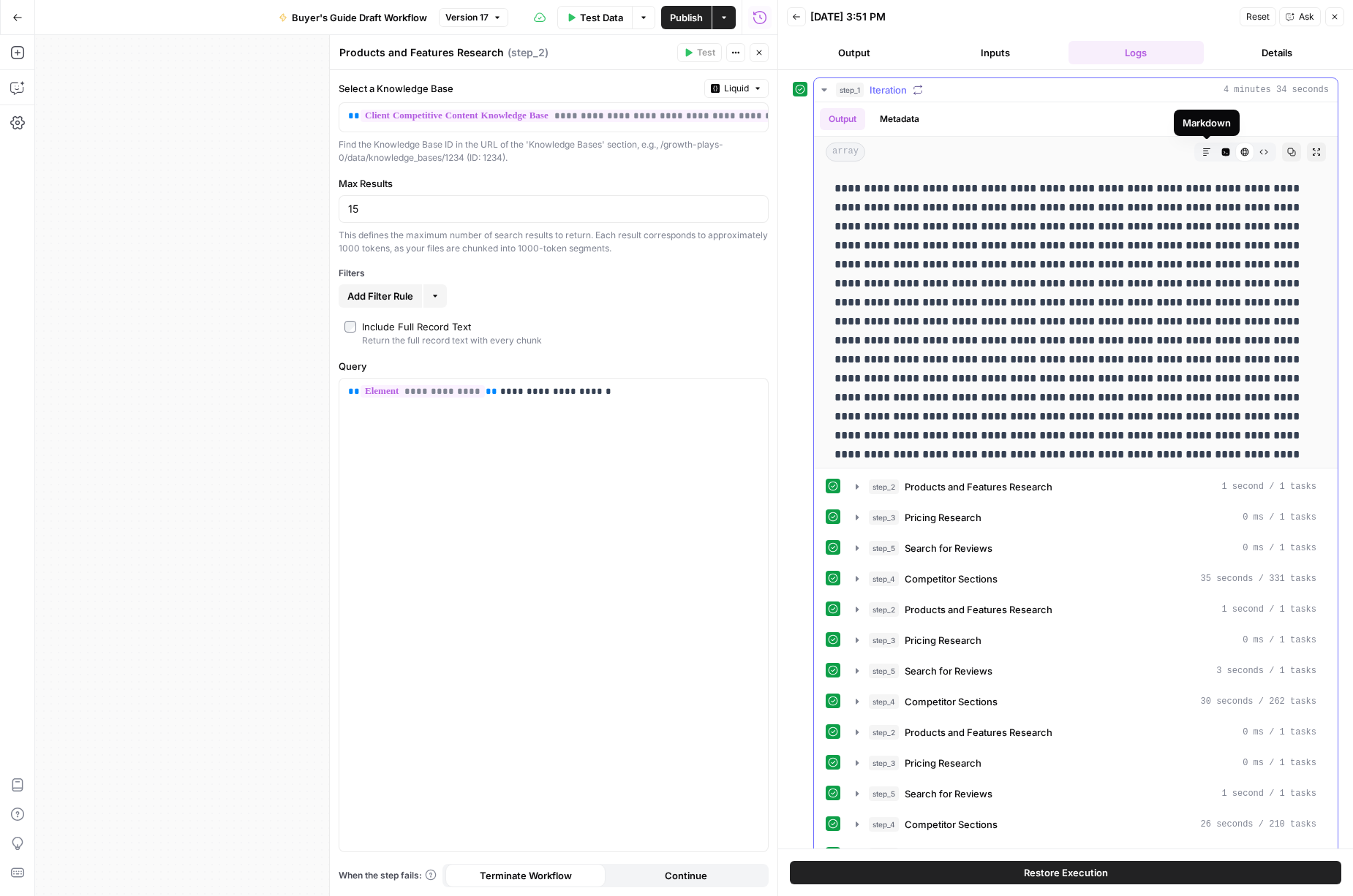
click at [1202, 153] on icon "button" at bounding box center [1207, 152] width 9 height 9
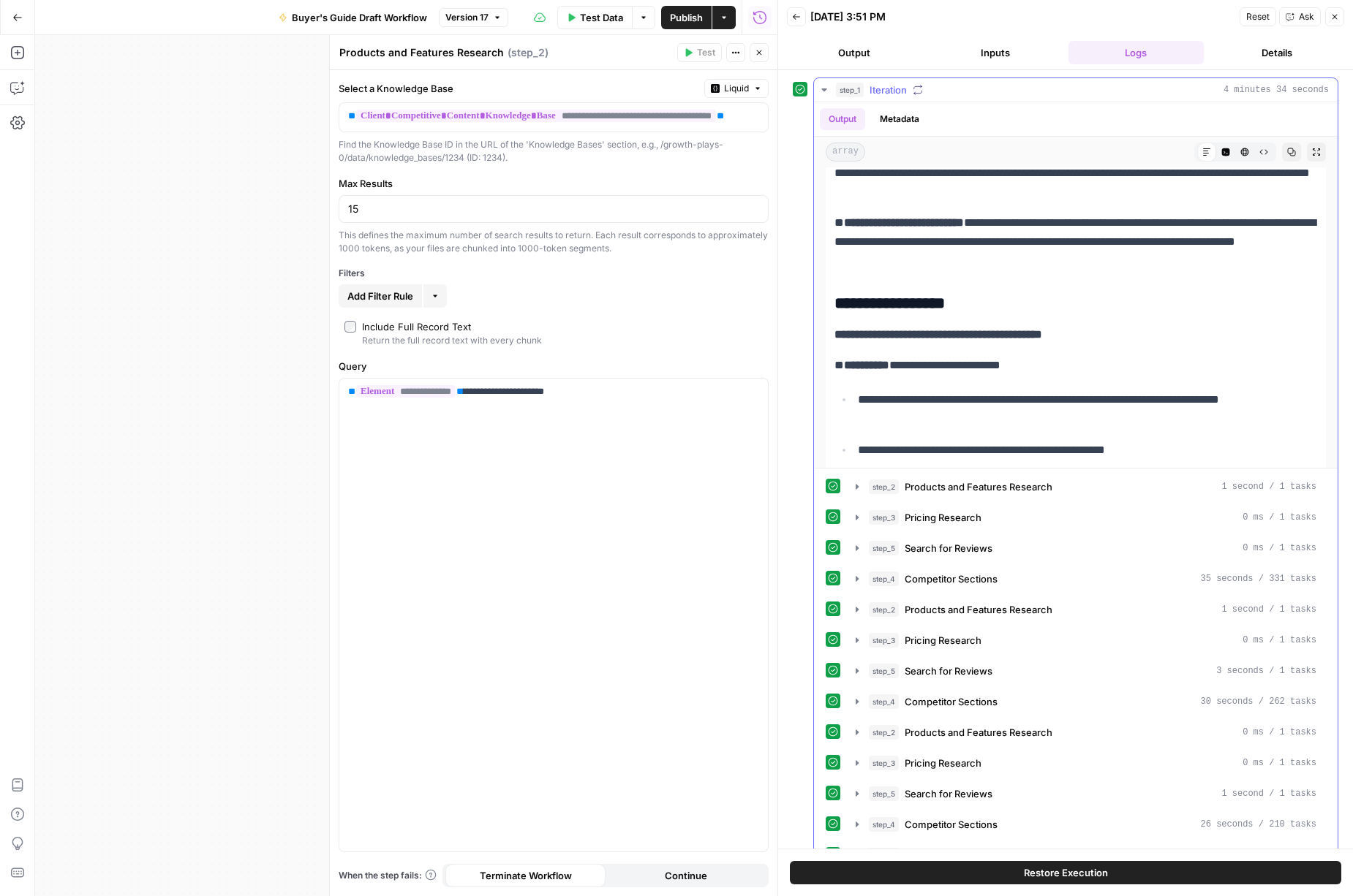
scroll to position [0, 0]
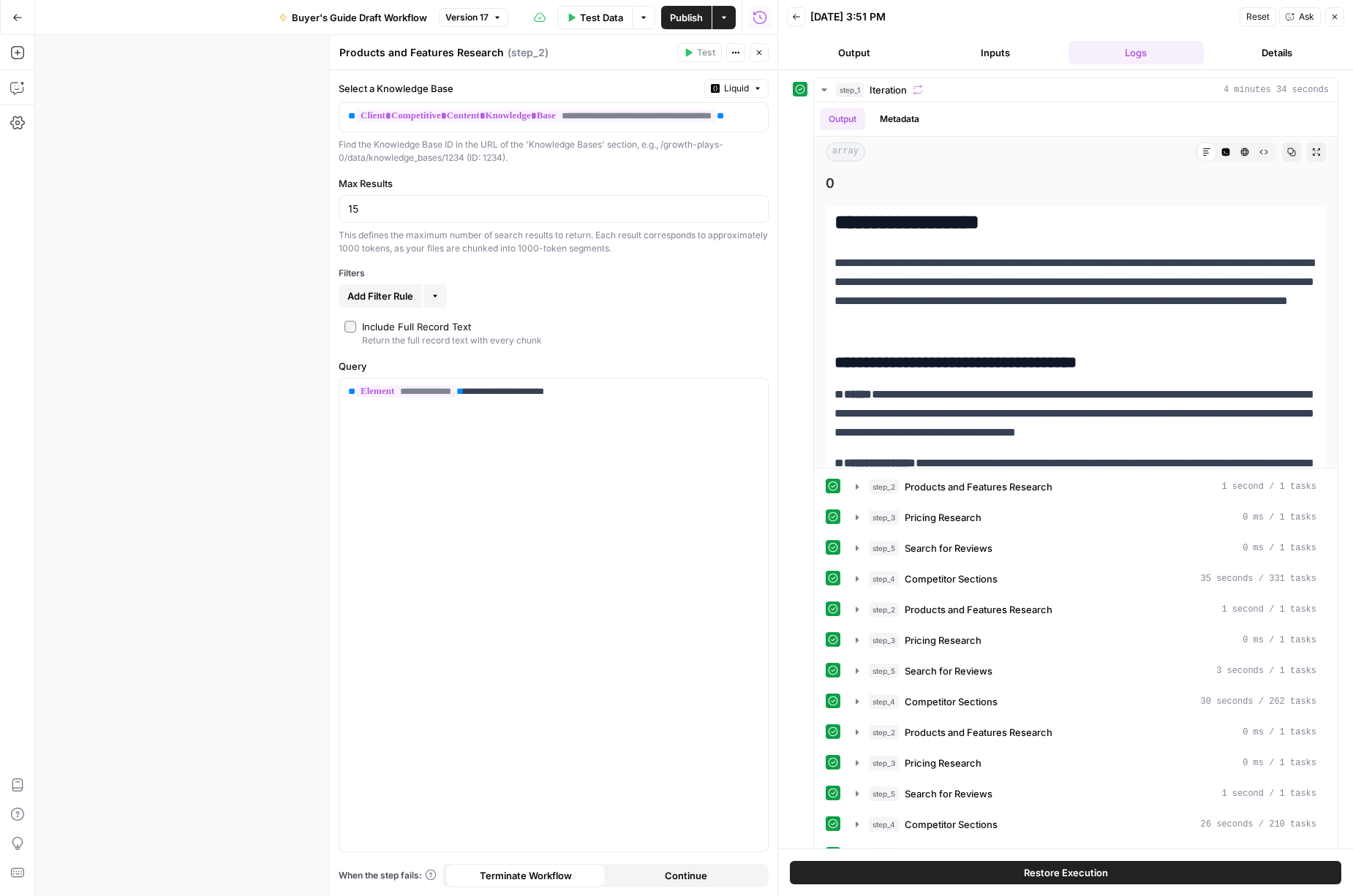
click at [998, 57] on button "Inputs" at bounding box center [995, 52] width 135 height 23
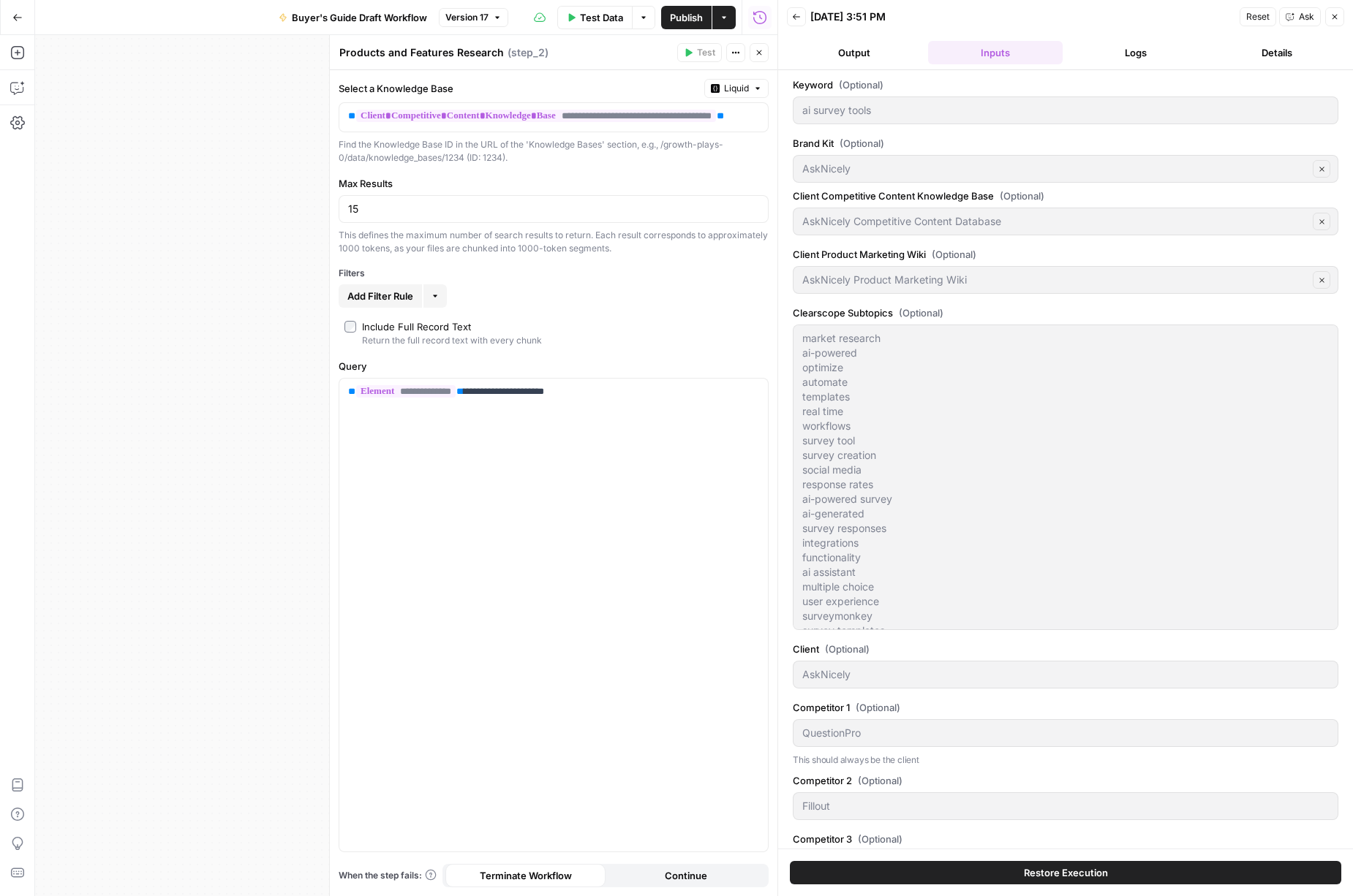
click at [764, 54] on button "Close" at bounding box center [758, 52] width 19 height 19
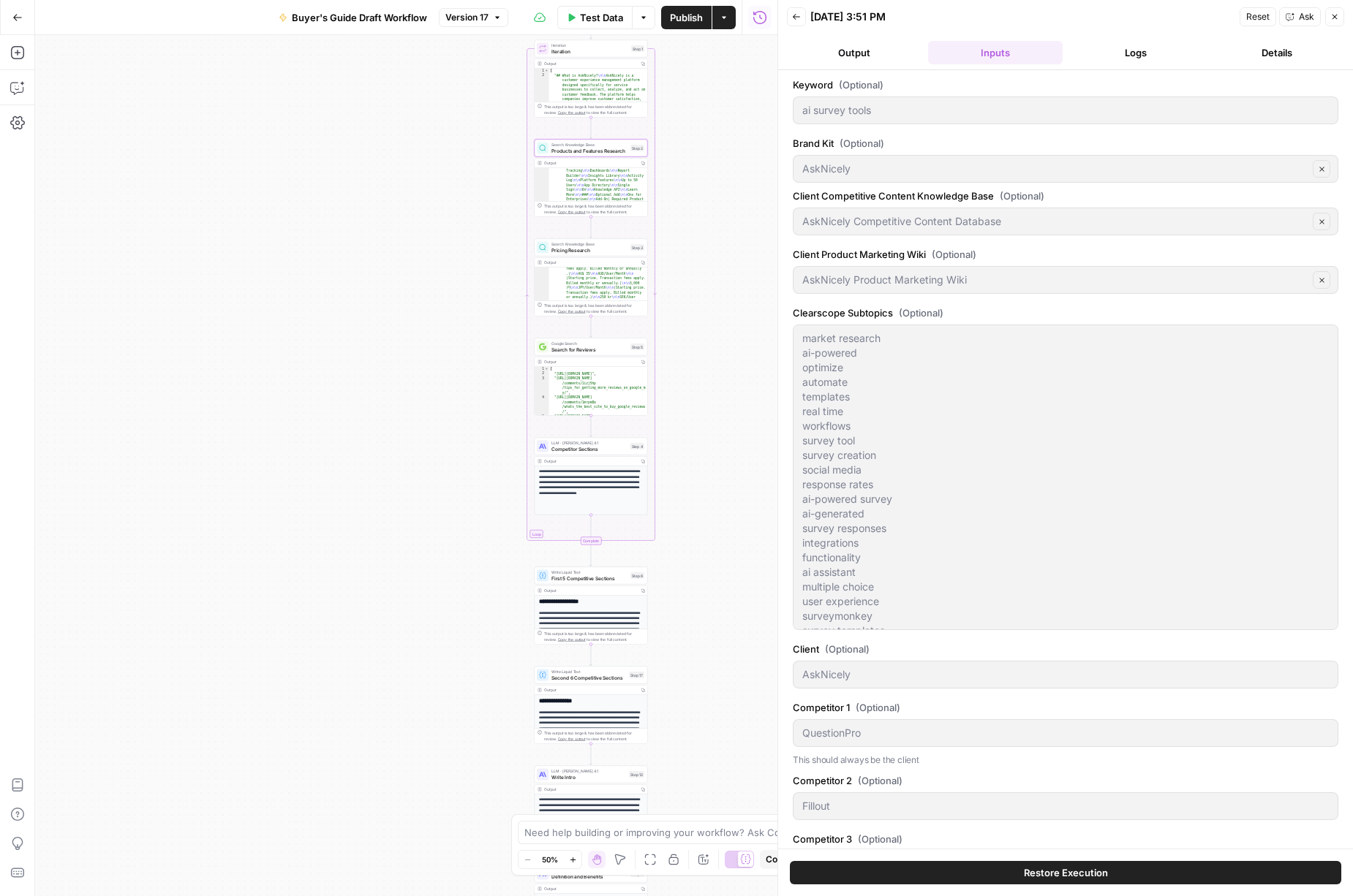
drag, startPoint x: 510, startPoint y: 446, endPoint x: 406, endPoint y: 345, distance: 145.0
click at [410, 276] on div "Workflow Input Settings Inputs Loop Iteration Iteration Step 1 Output Copy 1 2 …" at bounding box center [407, 466] width 743 height 861
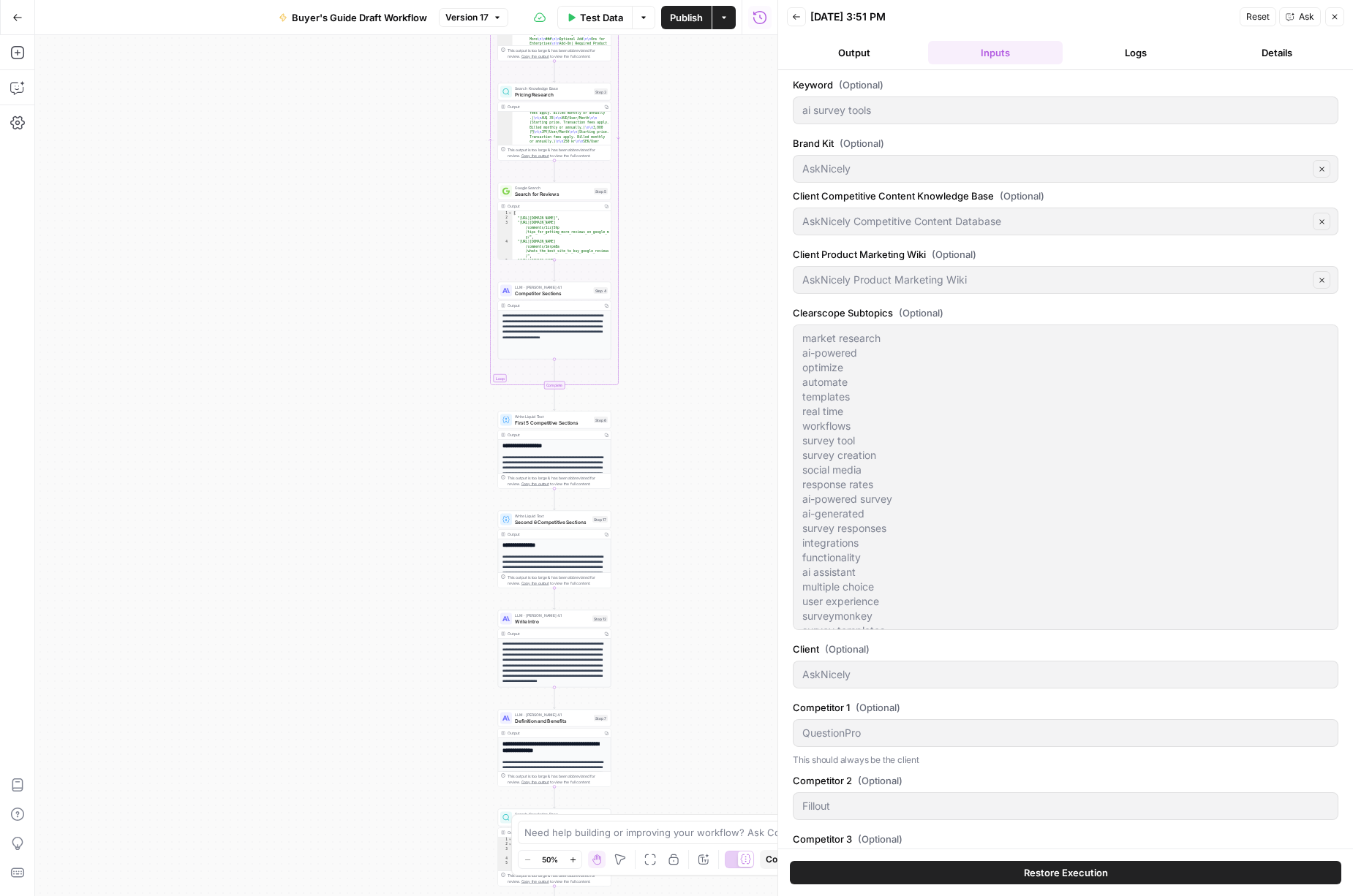
drag, startPoint x: 398, startPoint y: 500, endPoint x: 363, endPoint y: 352, distance: 152.1
click at [362, 348] on div "Workflow Input Settings Inputs Loop Iteration Iteration Step 1 Output Copy 1 2 …" at bounding box center [407, 466] width 743 height 861
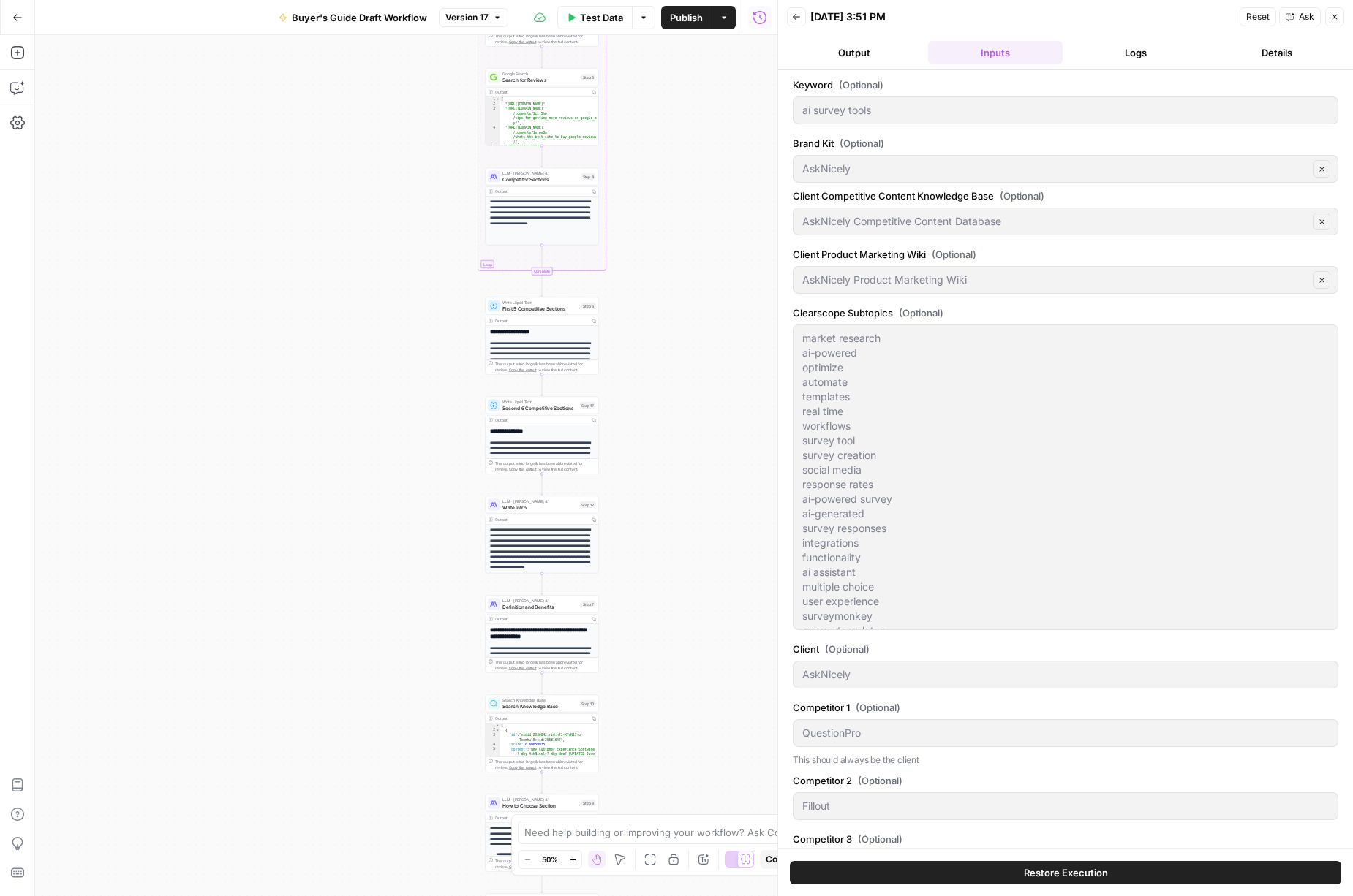
drag, startPoint x: 410, startPoint y: 483, endPoint x: 392, endPoint y: 351, distance: 133.2
click at [392, 351] on div "Workflow Input Settings Inputs Loop Iteration Iteration Step 1 Output Copy 1 2 …" at bounding box center [407, 466] width 743 height 861
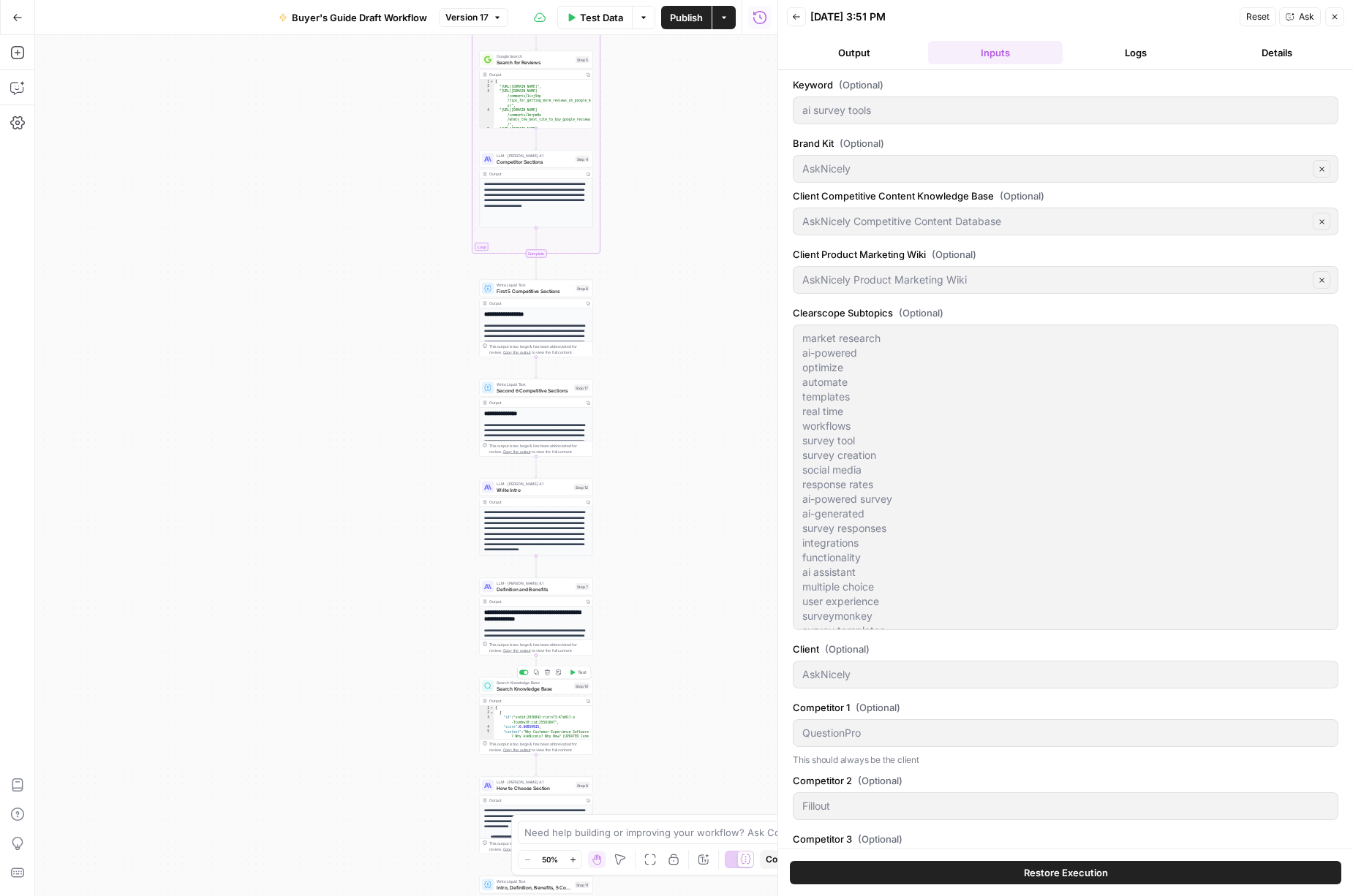
click at [527, 695] on div "Search Knowledge Base Search Knowledge Base Step 10 Copy step Delete step Add N…" at bounding box center [537, 716] width 113 height 78
click at [522, 692] on div "Search Knowledge Base Search Knowledge Base Step 10 Copy step Delete step Add N…" at bounding box center [537, 686] width 113 height 17
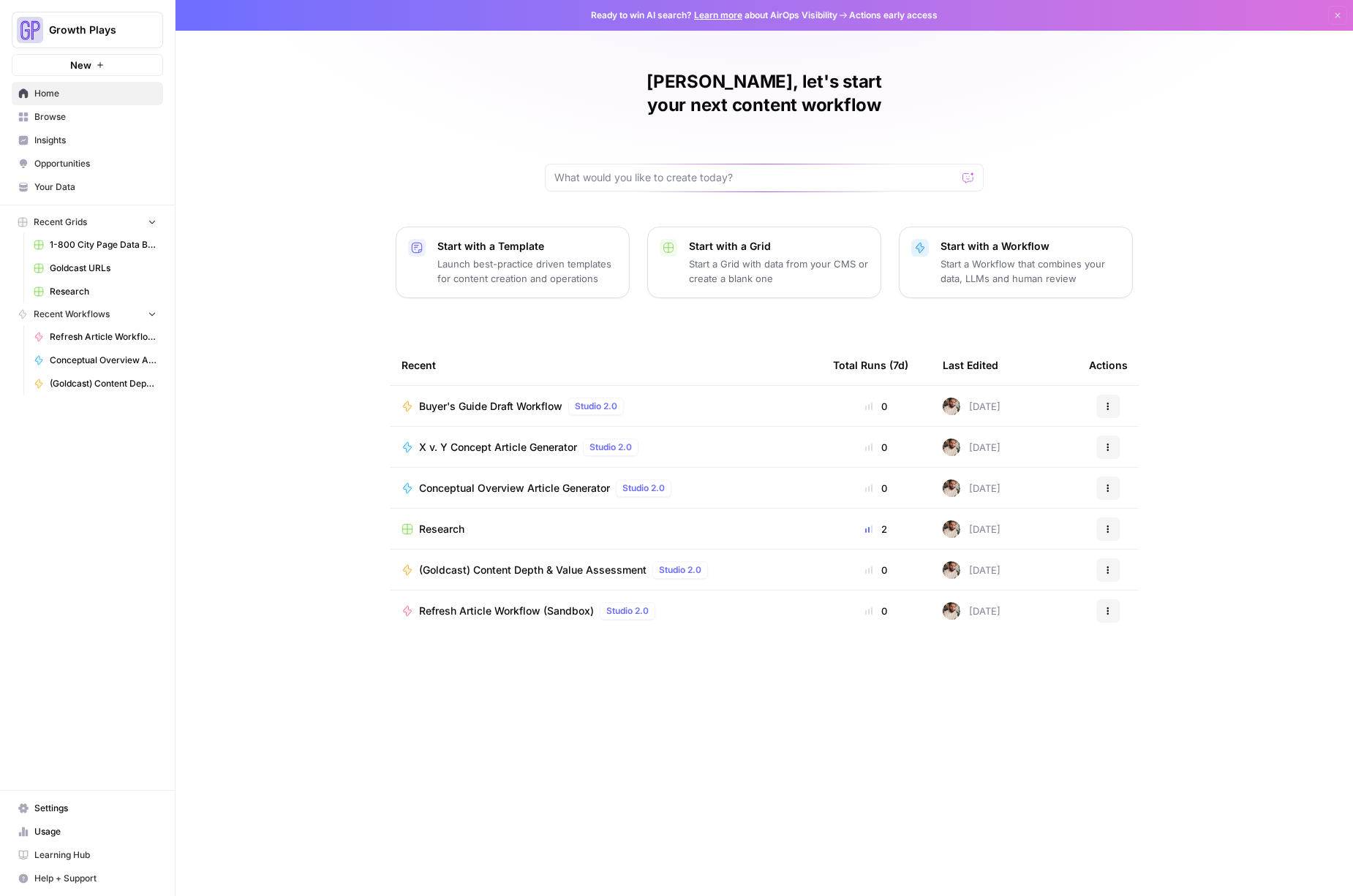
click at [542, 604] on span "Refresh Article Workflow (Sandbox)" at bounding box center [506, 611] width 175 height 14
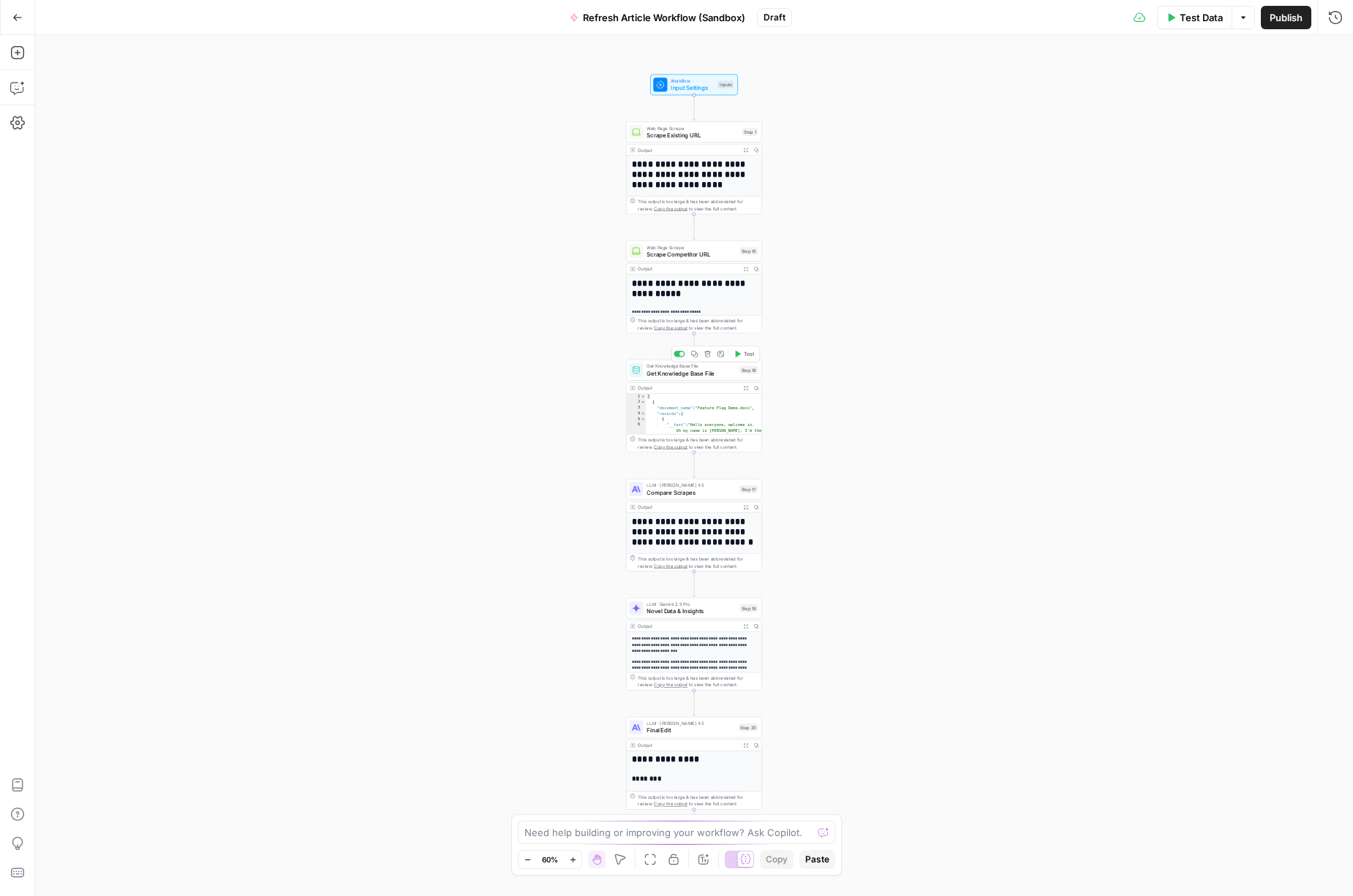
click at [645, 378] on div "Get Knowledge Base File Get Knowledge Base File Step 18 Copy step Delete step A…" at bounding box center [694, 370] width 136 height 21
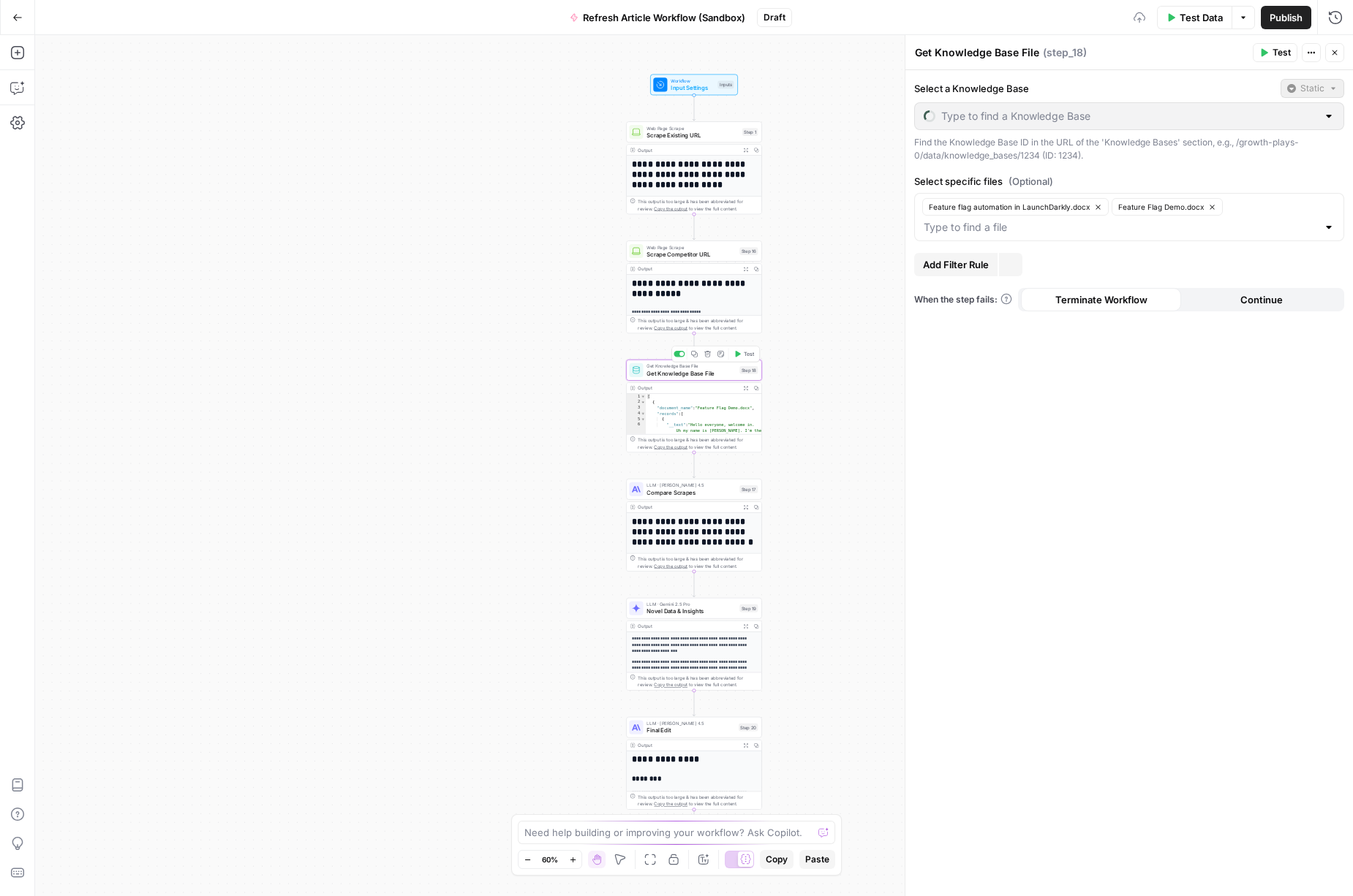
type input "LaunchDarkly Product Marketing Wiki"
click at [20, 23] on button "Go Back" at bounding box center [17, 17] width 26 height 26
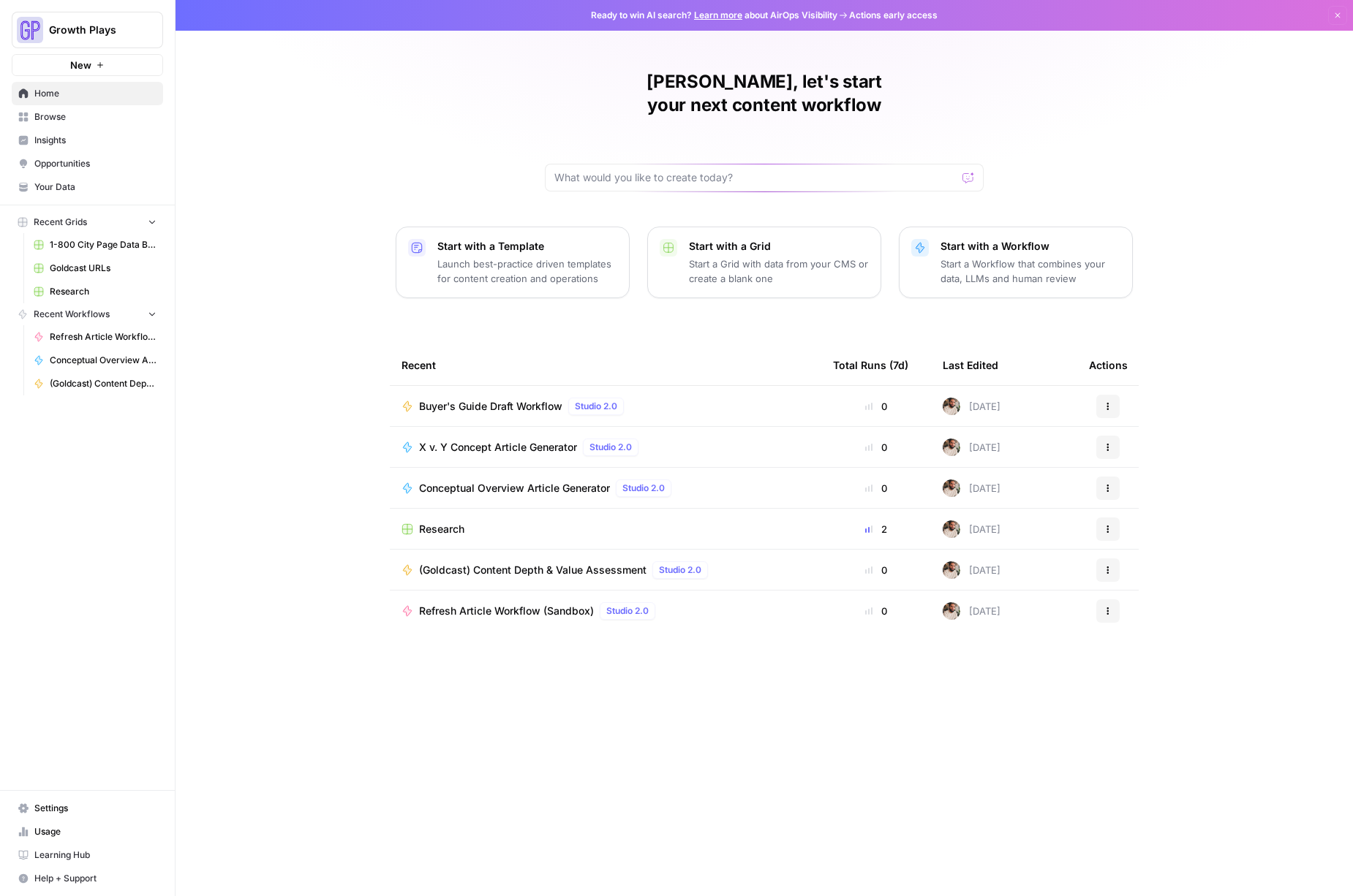
click at [55, 183] on span "Your Data" at bounding box center [96, 186] width 122 height 13
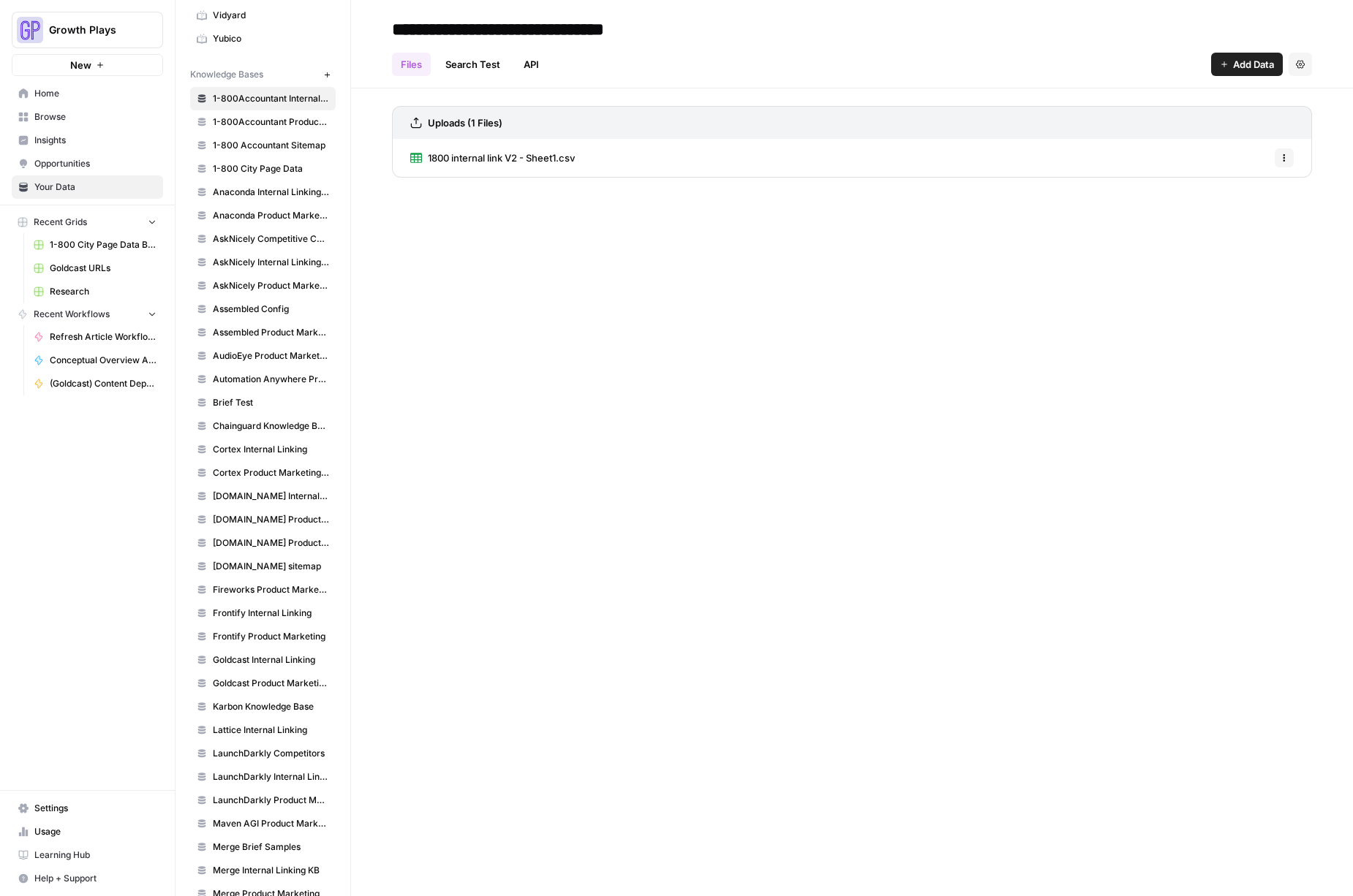
scroll to position [710, 0]
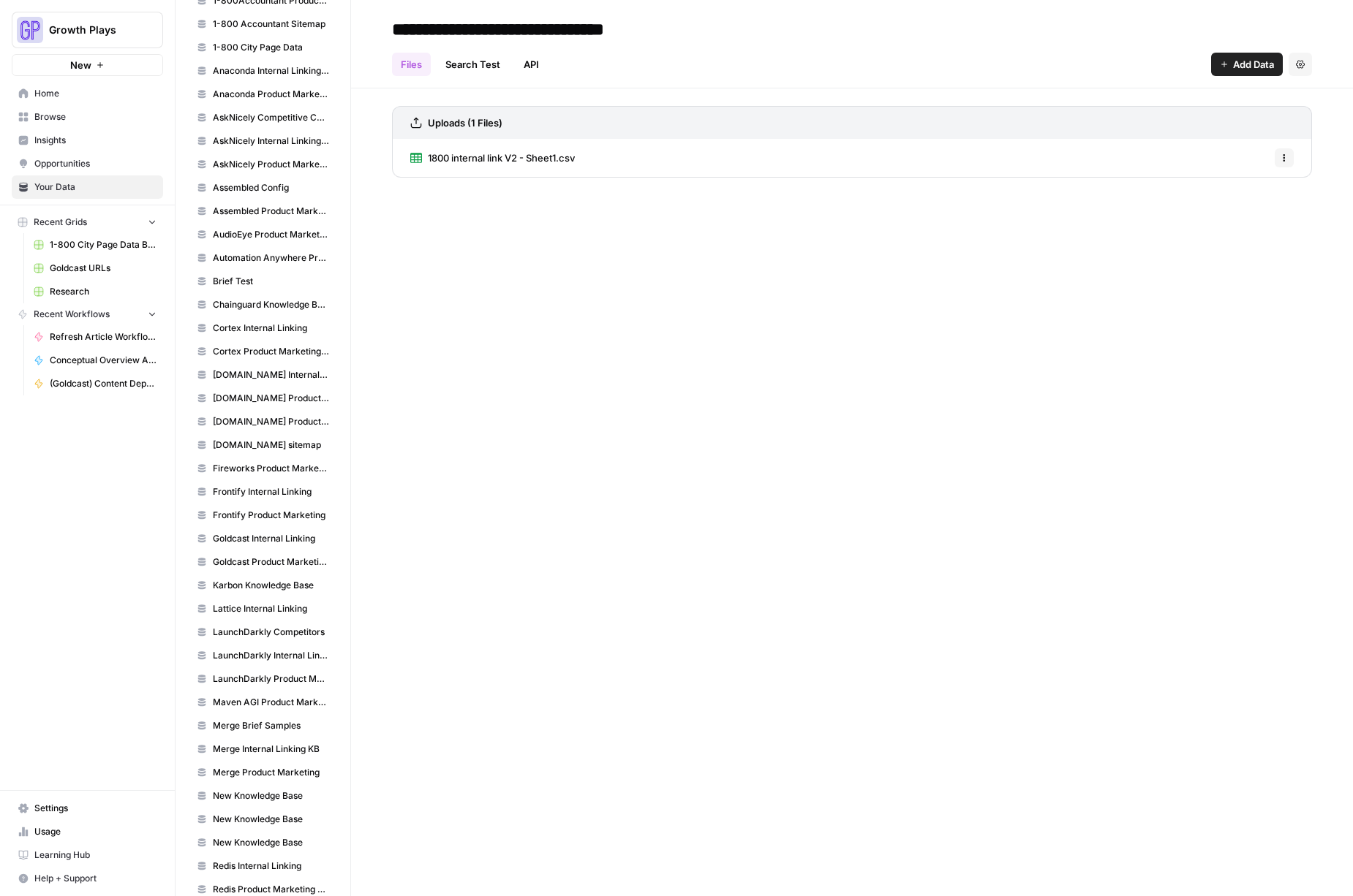
click at [272, 681] on span "LaunchDarkly Product Marketing Wiki" at bounding box center [271, 679] width 116 height 13
